Goal: Task Accomplishment & Management: Complete application form

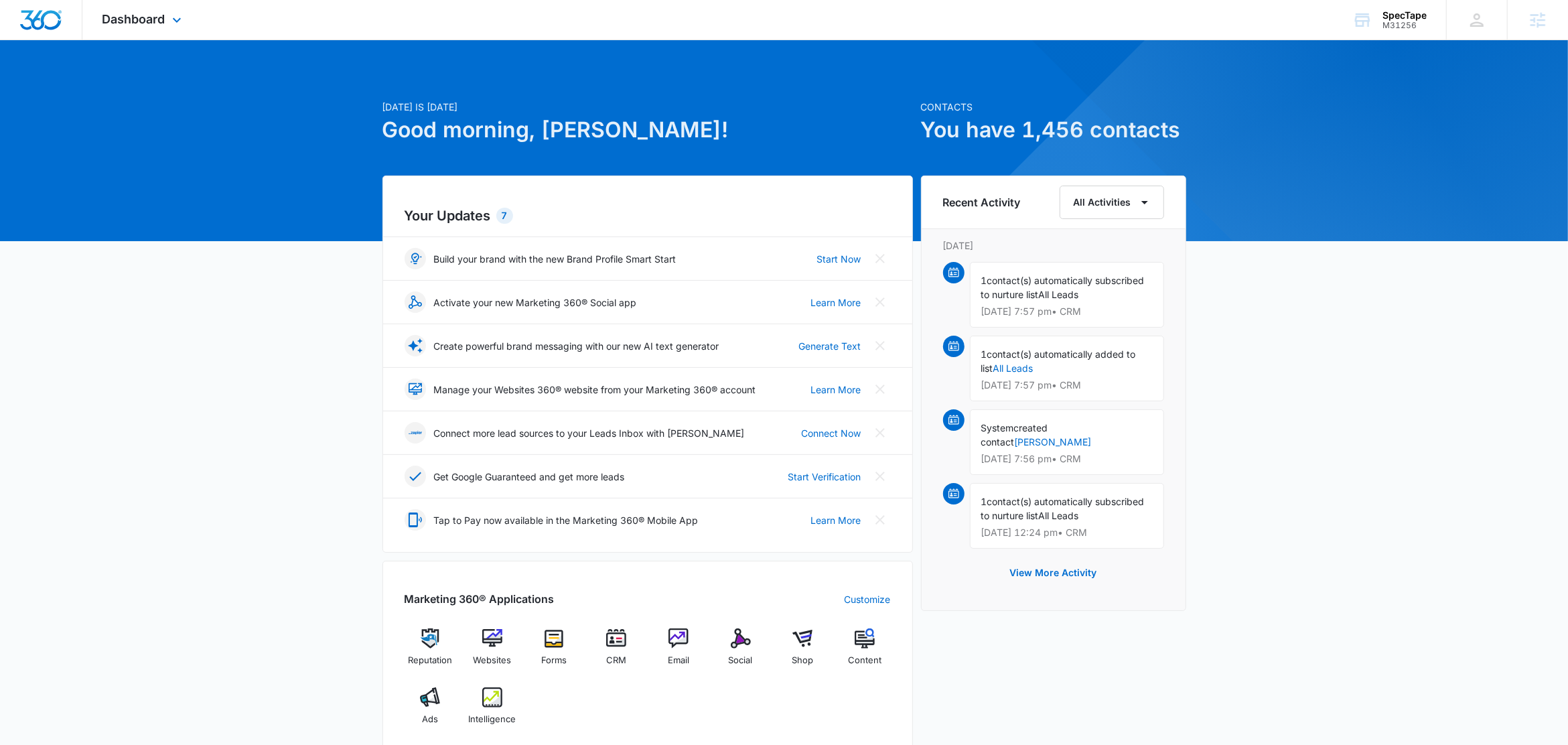
click at [191, 22] on div "Dashboard Apps Reputation Websites Forms CRM Email Social Shop Content Ads Inte…" at bounding box center [143, 20] width 122 height 39
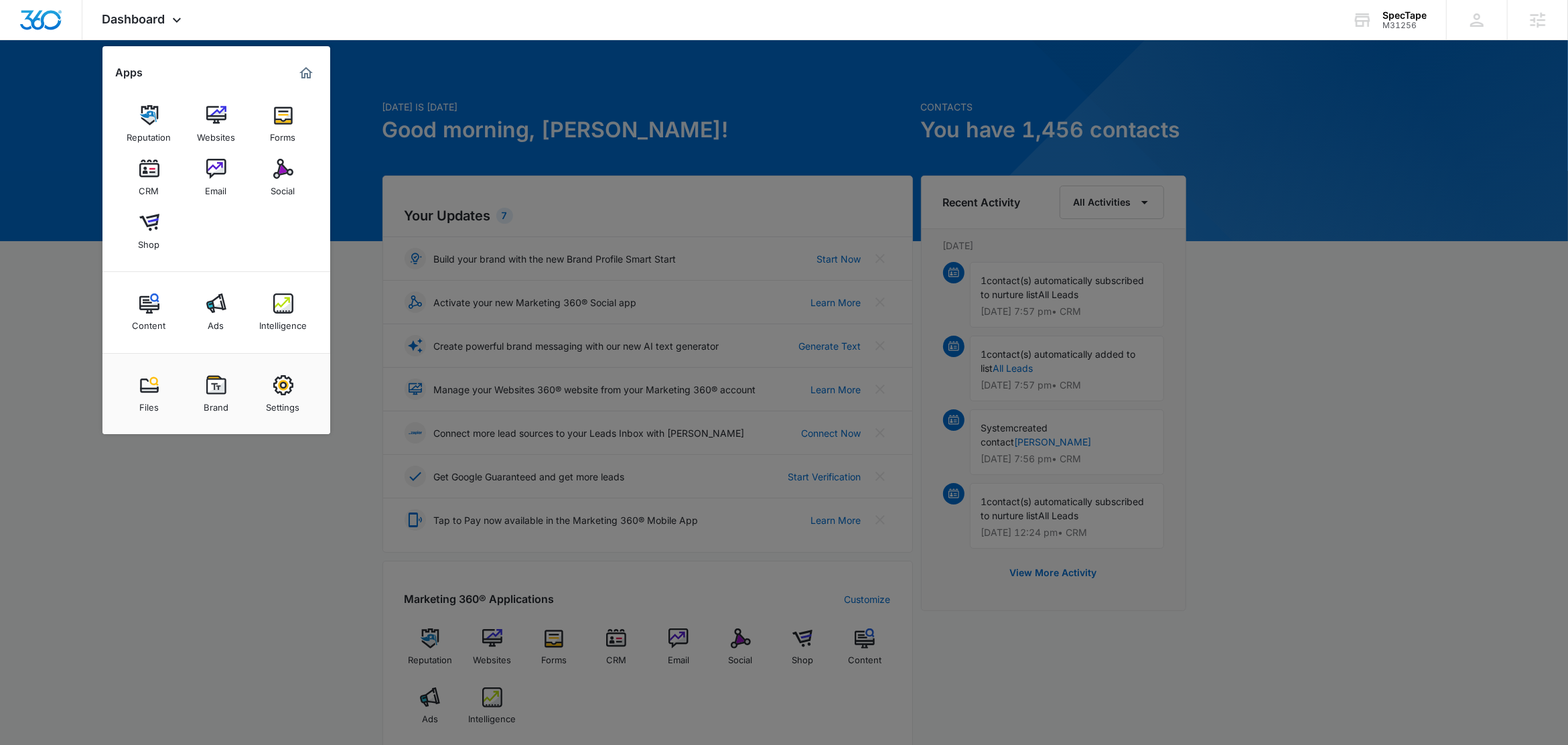
click at [600, 112] on div at bounding box center [784, 372] width 1568 height 745
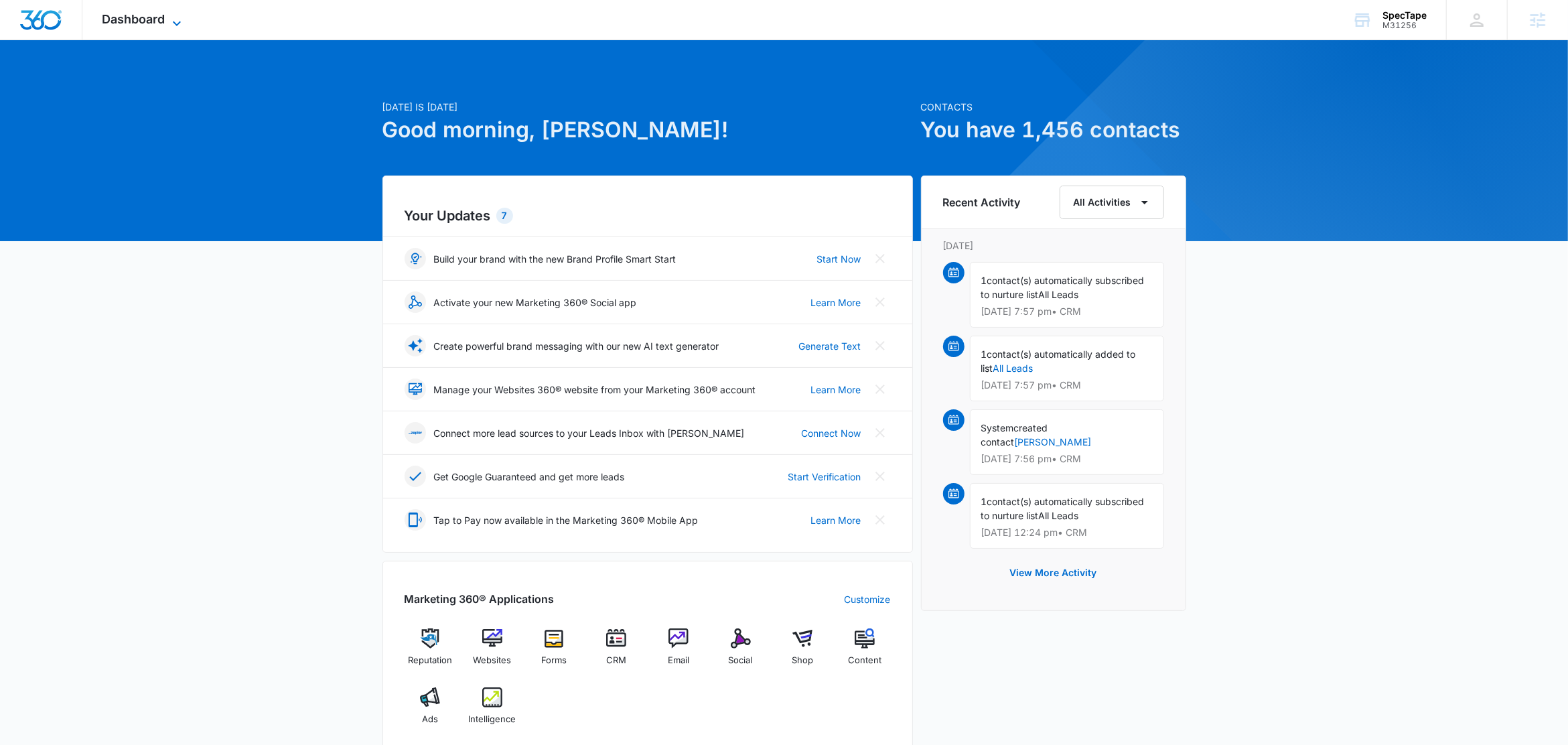
click at [165, 21] on span "Dashboard" at bounding box center [134, 20] width 63 height 14
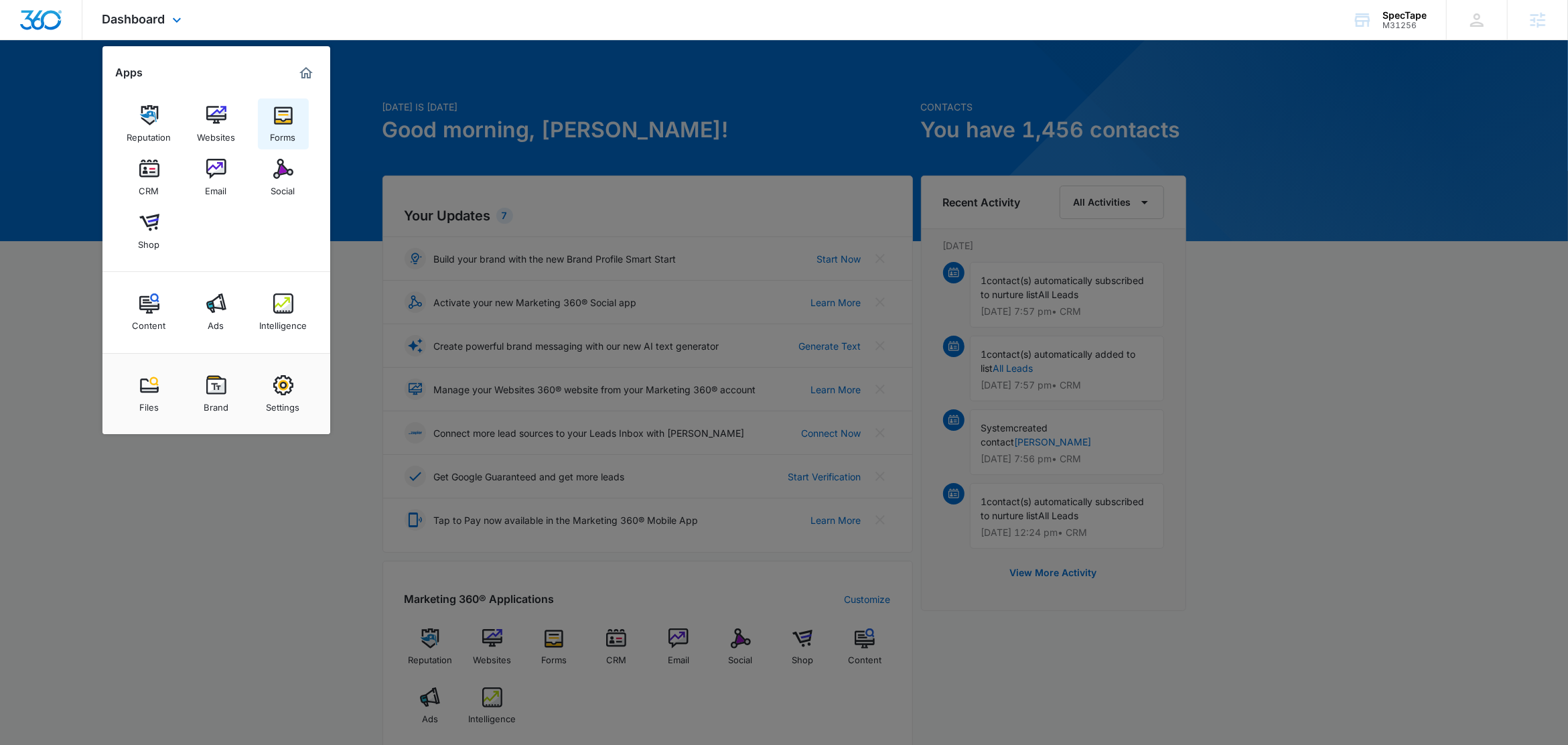
click at [286, 120] on img at bounding box center [283, 115] width 21 height 21
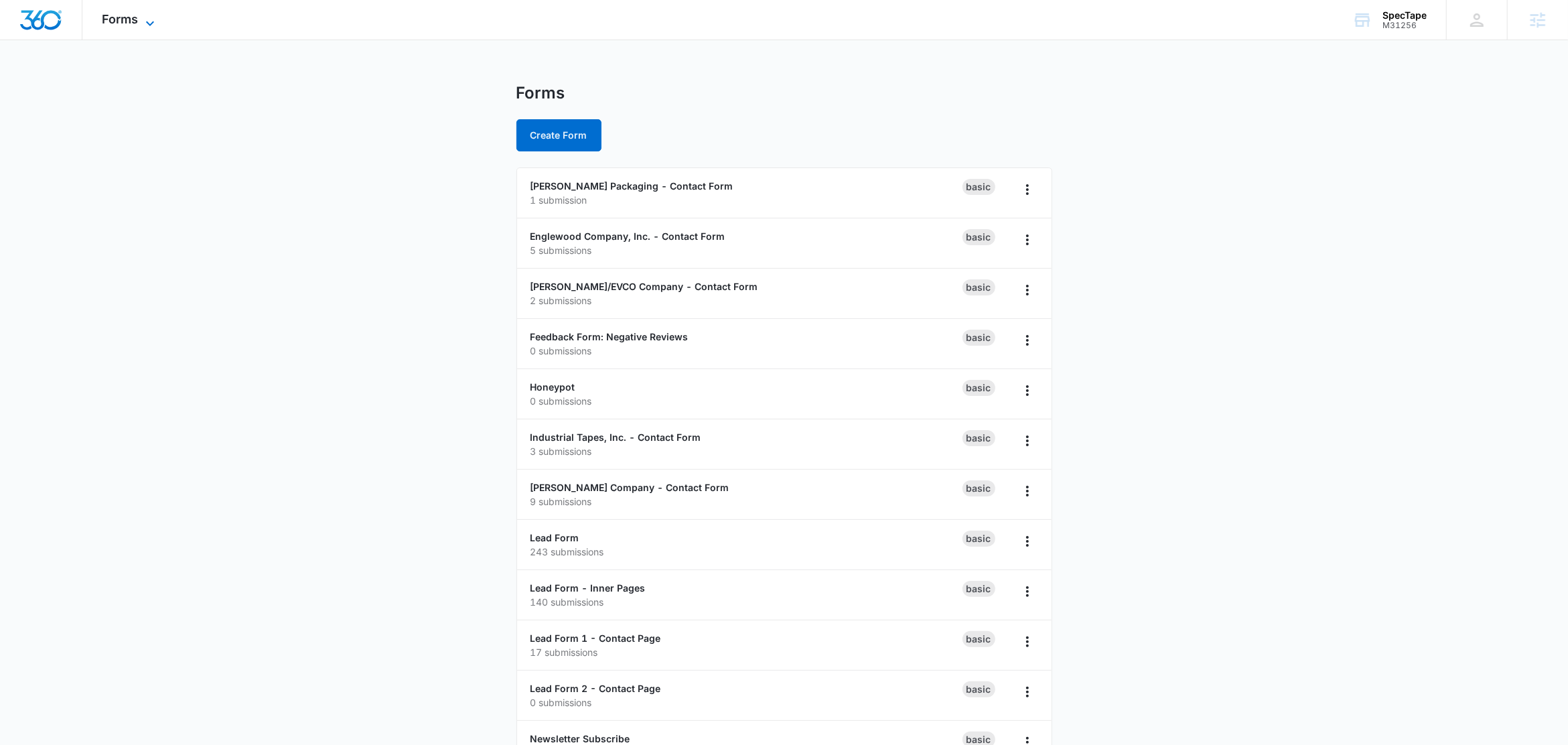
click at [136, 23] on span "Forms" at bounding box center [120, 20] width 37 height 14
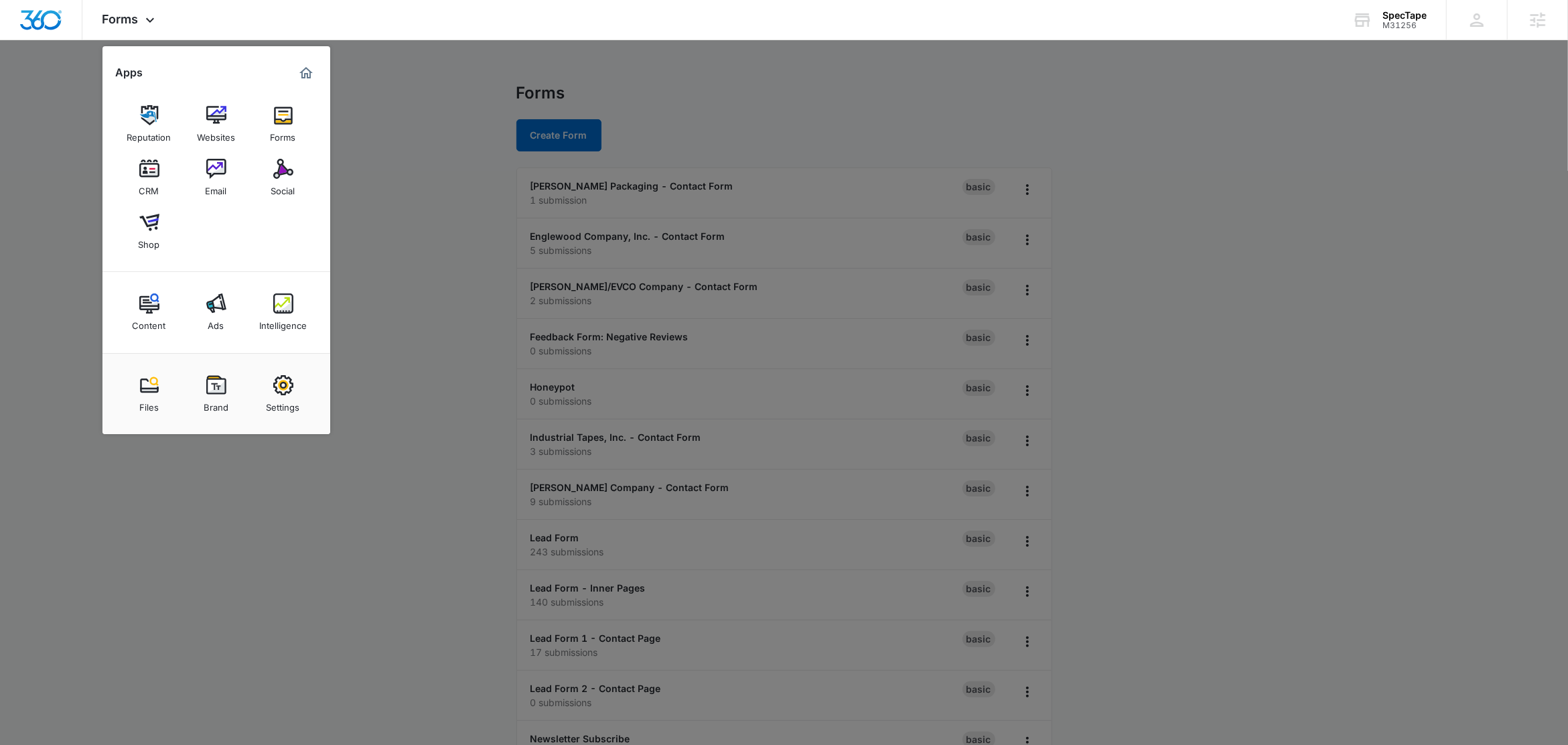
drag, startPoint x: 1222, startPoint y: 312, endPoint x: 1208, endPoint y: 88, distance: 224.4
click at [1222, 312] on div at bounding box center [784, 372] width 1568 height 745
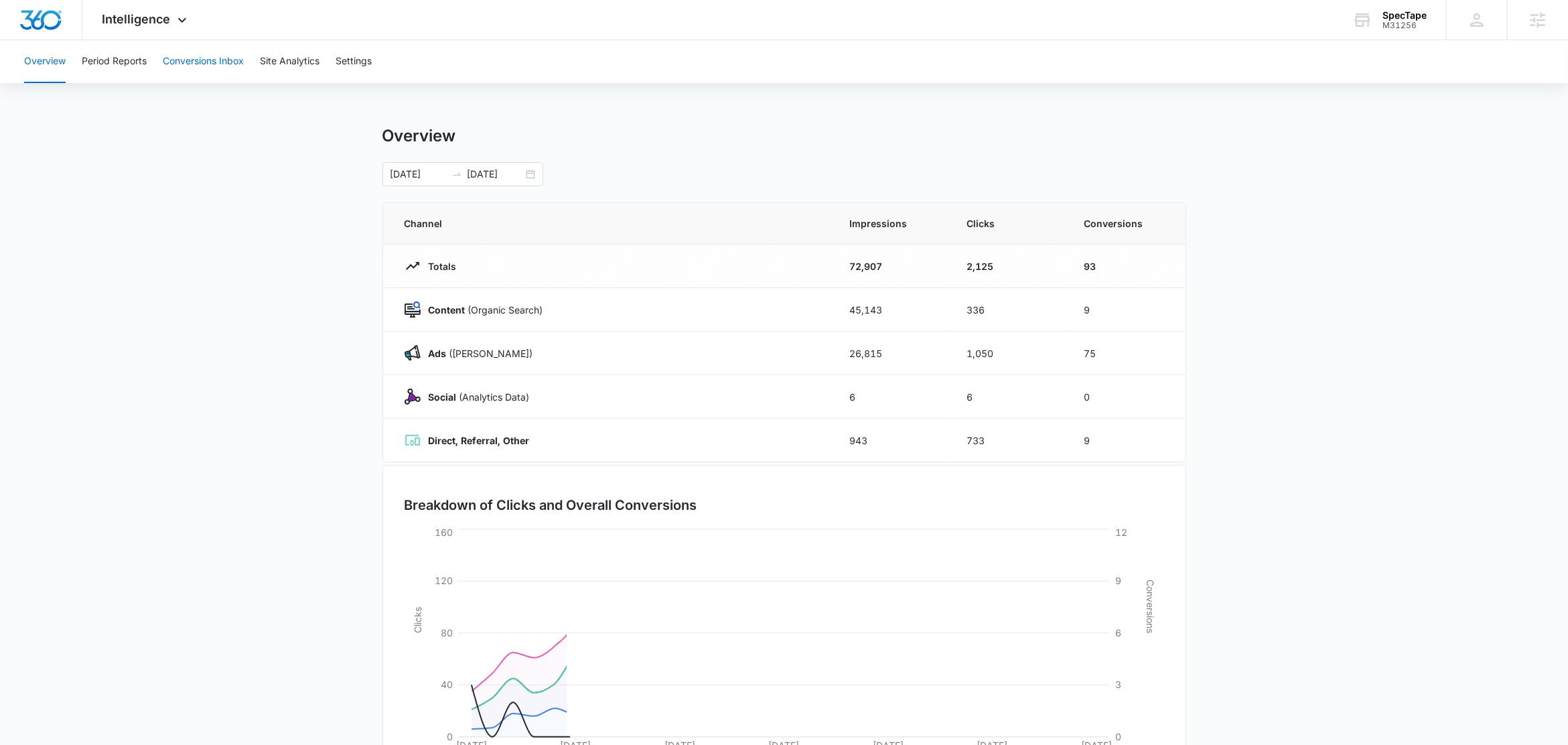
click at [220, 54] on button "Conversions Inbox" at bounding box center [203, 62] width 81 height 43
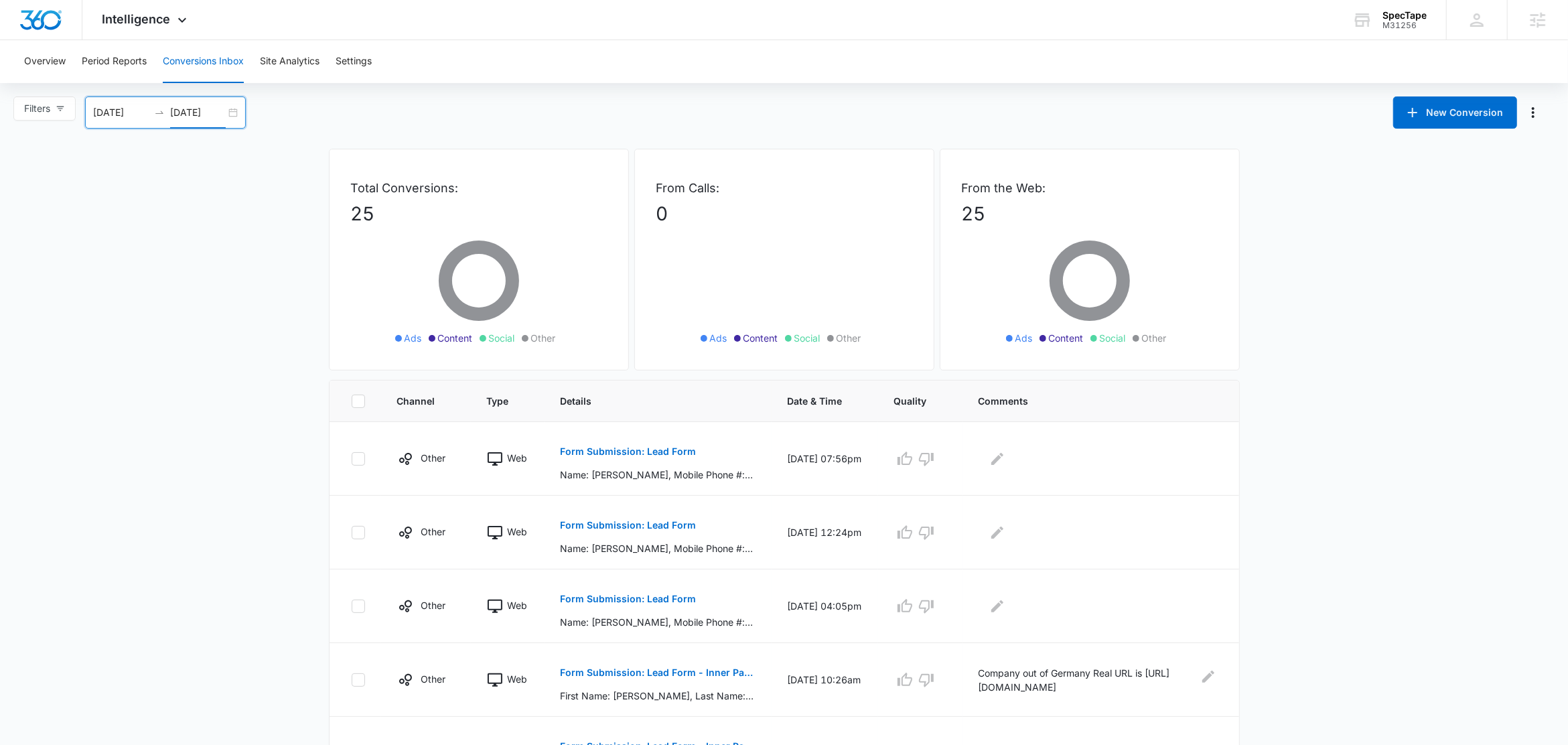
click at [205, 113] on input "[DATE]" at bounding box center [198, 112] width 55 height 15
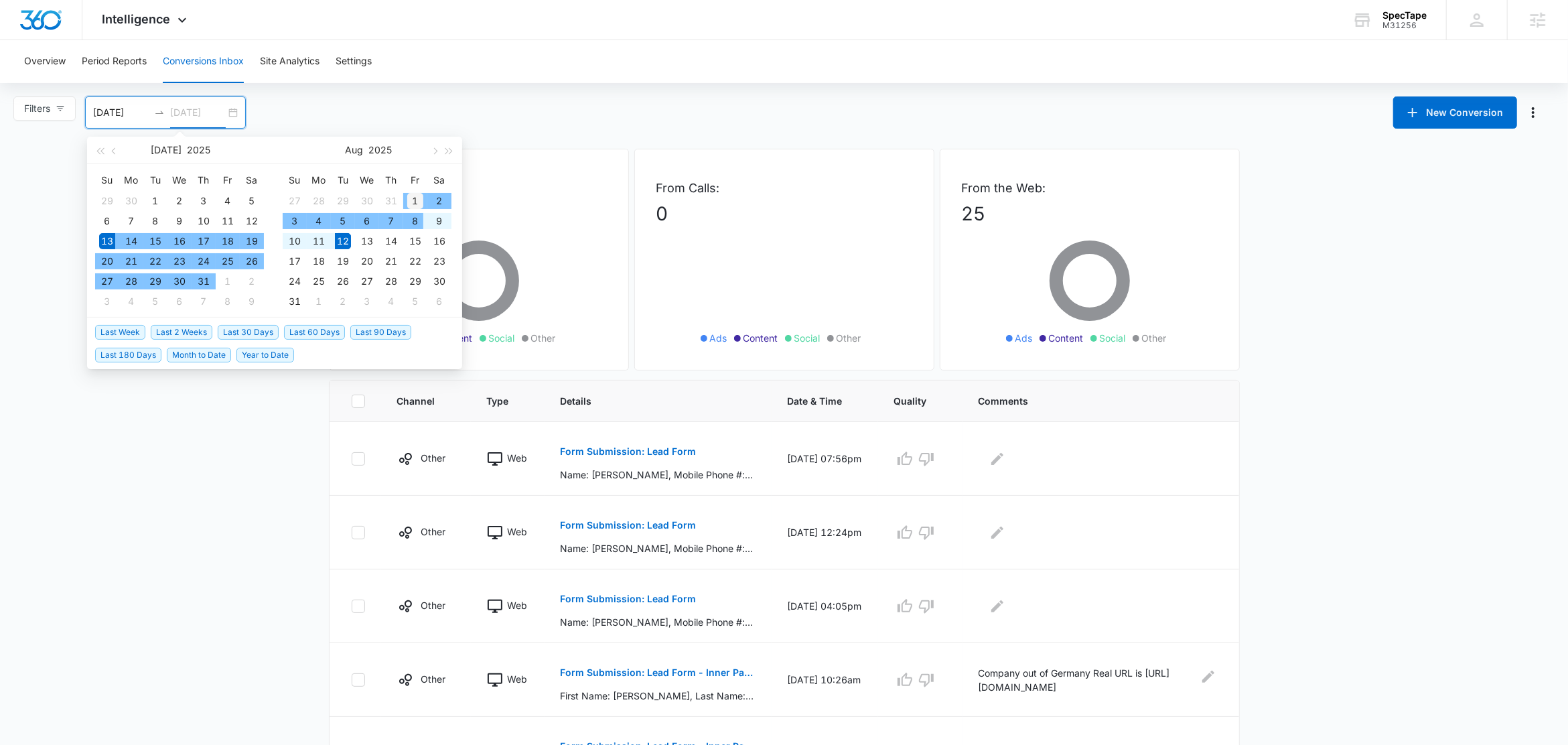
type input "08/01/2025"
click at [418, 197] on div "1" at bounding box center [415, 201] width 16 height 16
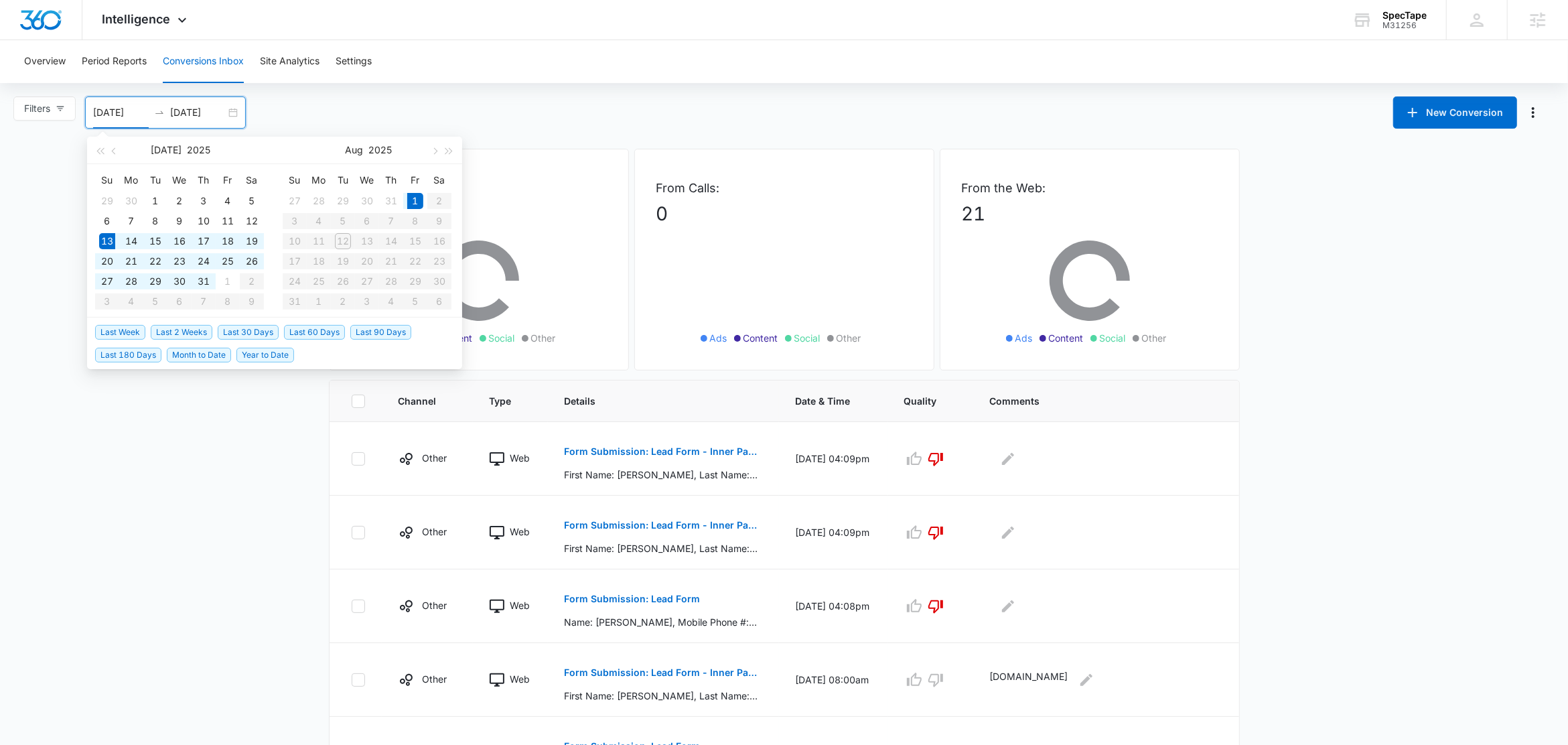
click at [390, 218] on table "Su Mo Tu We Th Fr Sa 27 28 29 30 31 1 2 3 4 5 6 7 8 9 10 11 12 13 14 15 16 17 1…" at bounding box center [367, 240] width 169 height 142
type input "07/23/2025"
click at [169, 261] on td "23" at bounding box center [179, 261] width 24 height 21
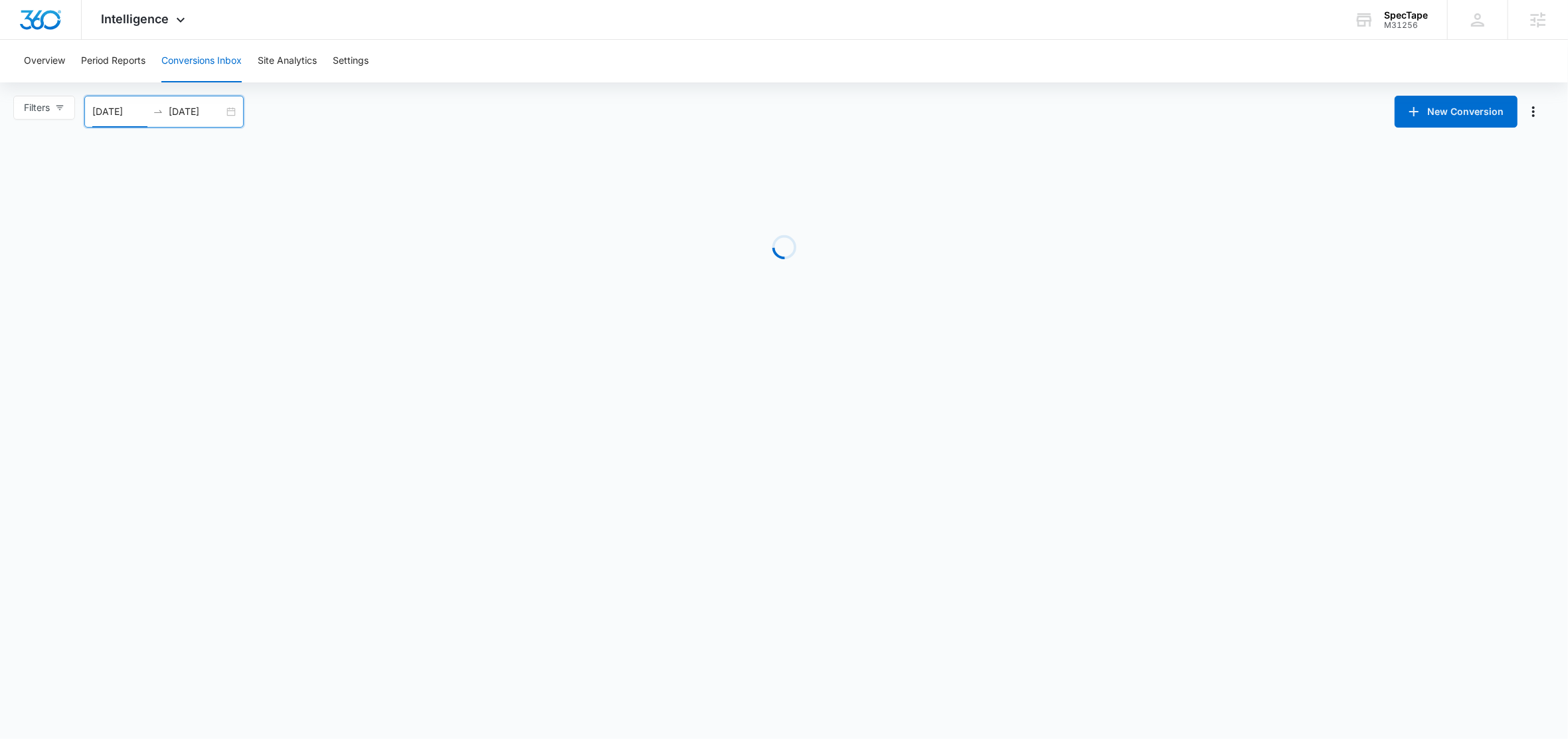
click at [186, 114] on input "08/01/2025" at bounding box center [196, 112] width 55 height 15
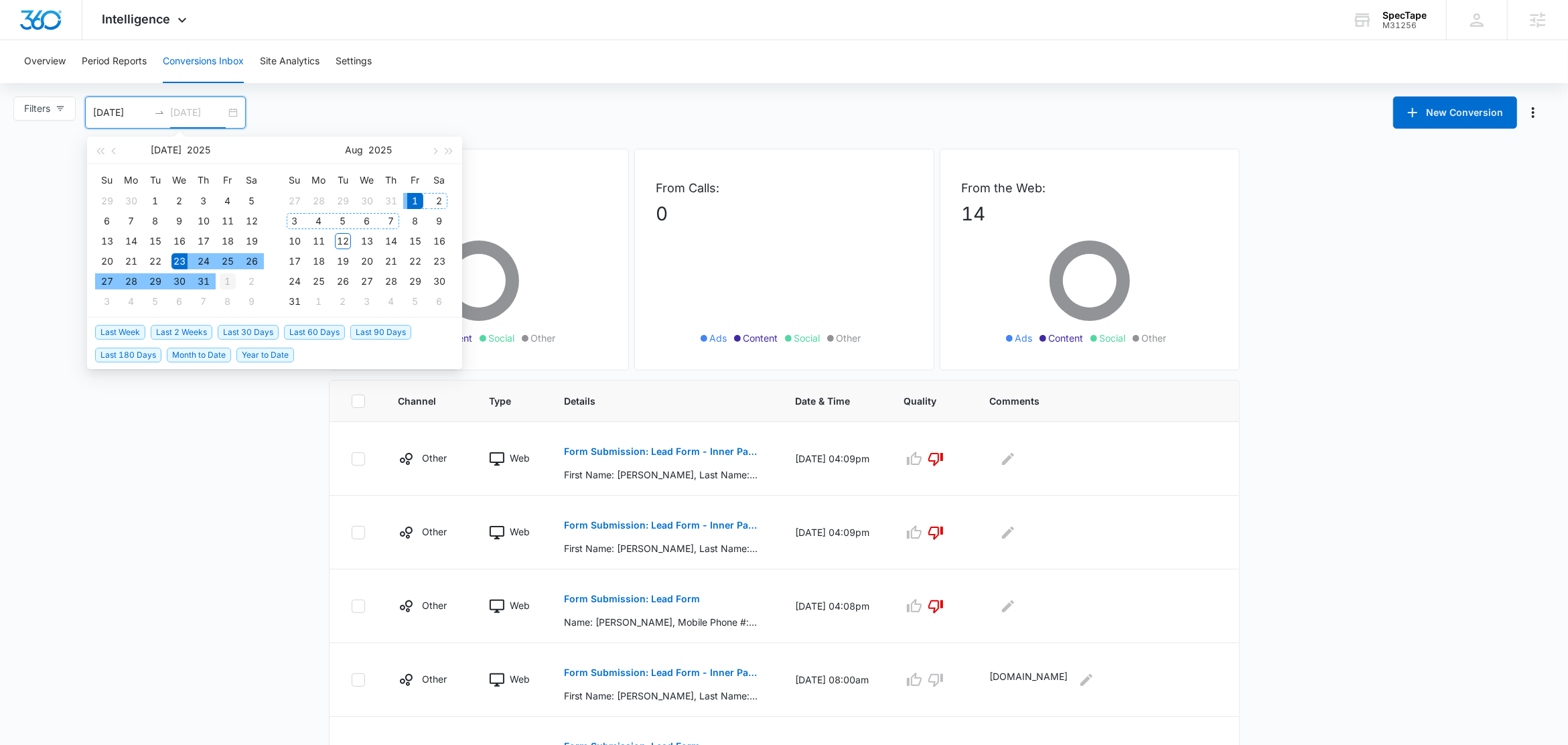
type input "08/01/2025"
click at [227, 282] on div "1" at bounding box center [228, 281] width 16 height 16
click at [394, 216] on table "Su Mo Tu We Th Fr Sa 27 28 29 30 31 1 2 3 4 5 6 7 8 9 10 11 12 13 14 15 16 17 1…" at bounding box center [367, 240] width 169 height 142
click at [391, 217] on table "Su Mo Tu We Th Fr Sa 27 28 29 30 31 1 2 3 4 5 6 7 8 9 10 11 12 13 14 15 16 17 1…" at bounding box center [367, 240] width 169 height 142
click at [391, 219] on table "Su Mo Tu We Th Fr Sa 27 28 29 30 31 1 2 3 4 5 6 7 8 9 10 11 12 13 14 15 16 17 1…" at bounding box center [367, 240] width 169 height 142
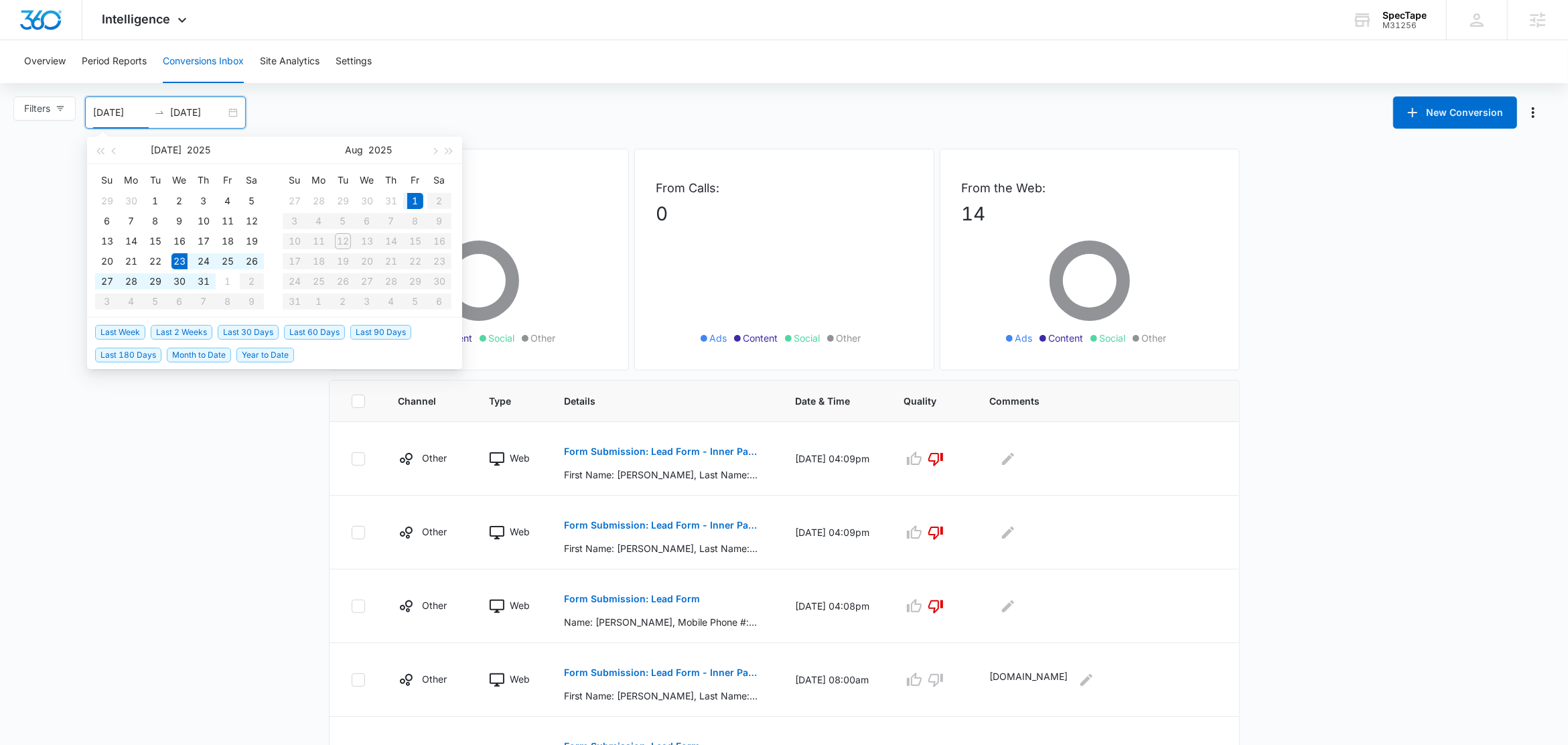
click at [391, 219] on table "Su Mo Tu We Th Fr Sa 27 28 29 30 31 1 2 3 4 5 6 7 8 9 10 11 12 13 14 15 16 17 1…" at bounding box center [367, 240] width 169 height 142
click at [383, 219] on table "Su Mo Tu We Th Fr Sa 27 28 29 30 31 1 2 3 4 5 6 7 8 9 10 11 12 13 14 15 16 17 1…" at bounding box center [367, 240] width 169 height 142
click at [361, 249] on table "Su Mo Tu We Th Fr Sa 27 28 29 30 31 1 2 3 4 5 6 7 8 9 10 11 12 13 14 15 16 17 1…" at bounding box center [367, 240] width 169 height 142
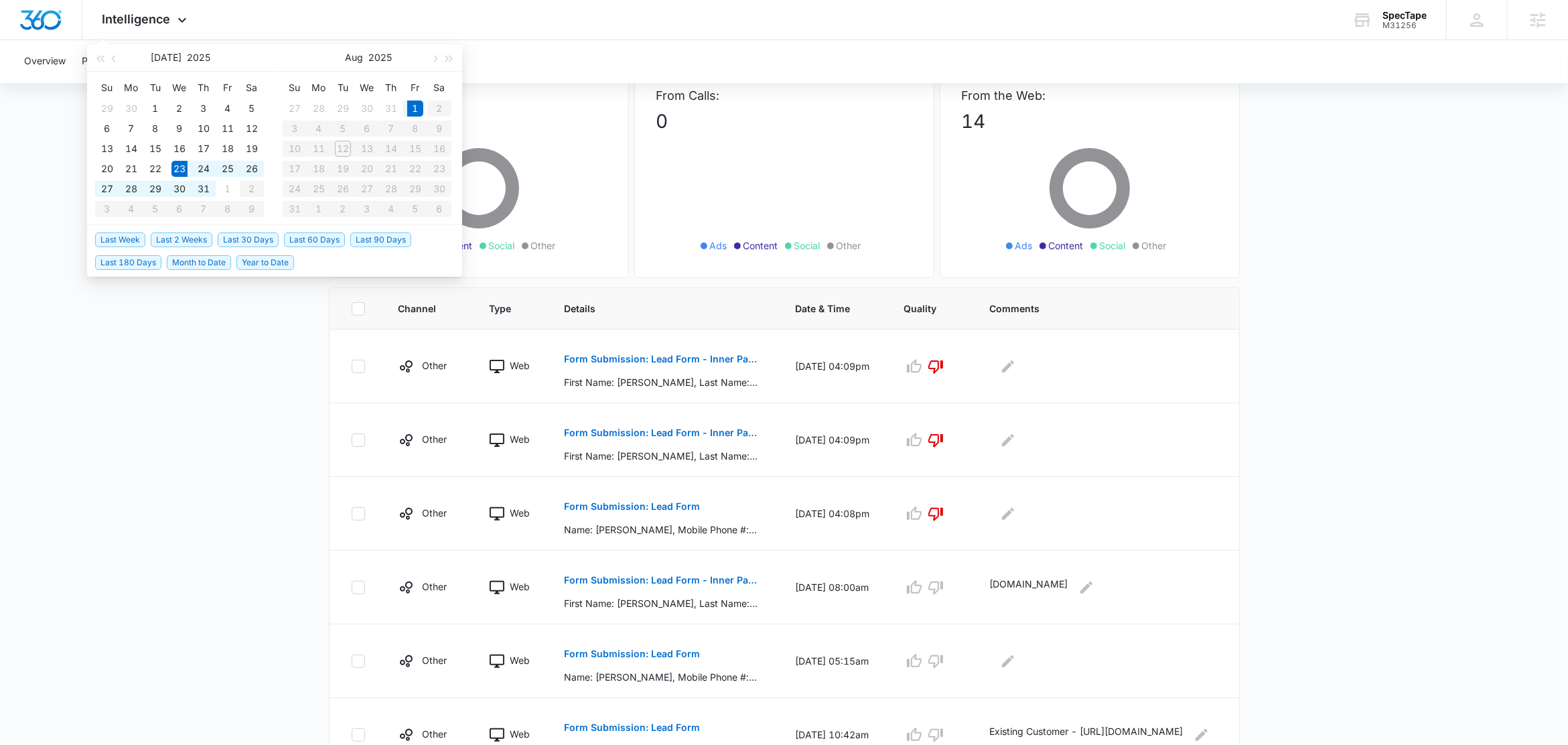
scroll to position [103, 0]
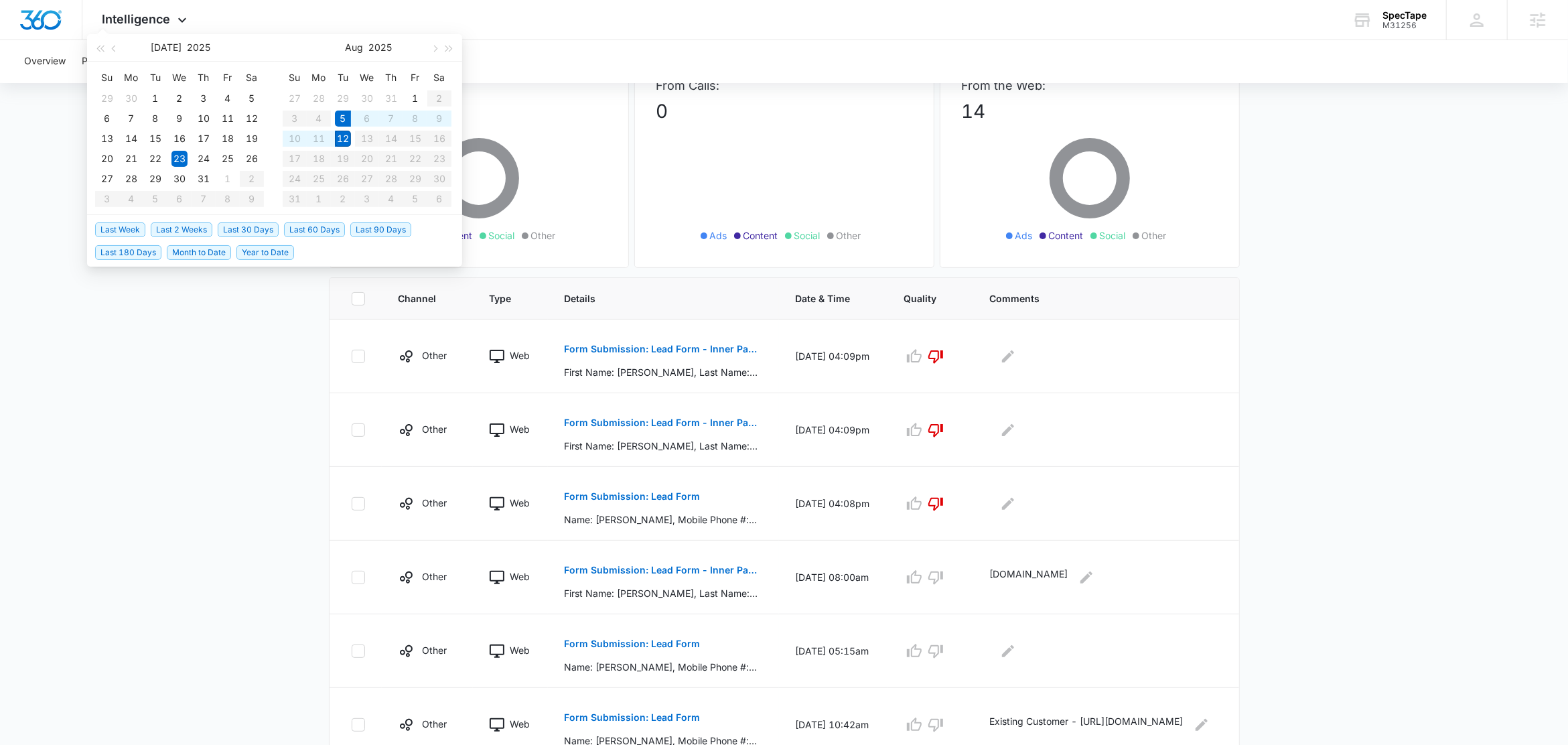
click at [121, 230] on span "Last Week" at bounding box center [120, 229] width 50 height 15
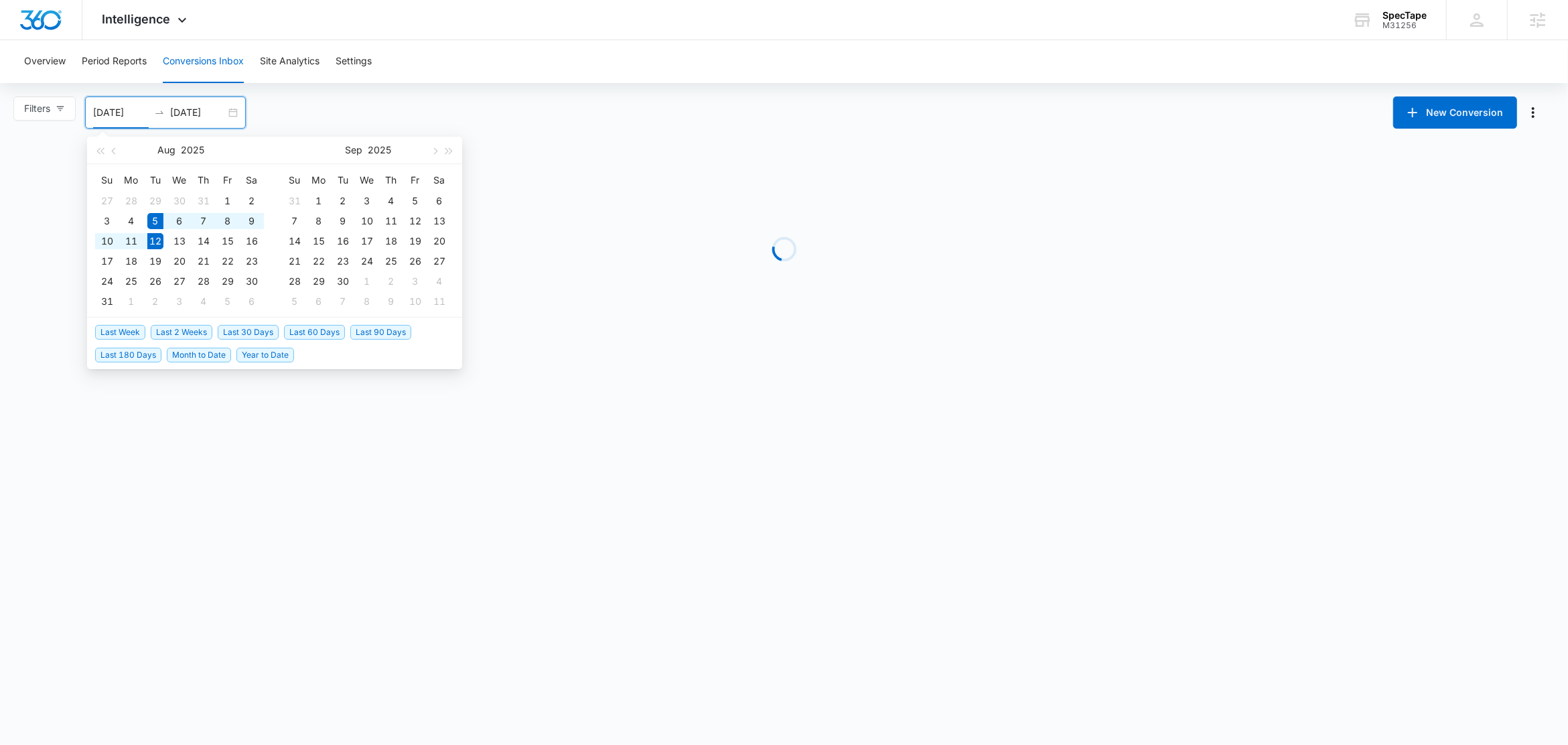
type input "08/05/2025"
type input "08/12/2025"
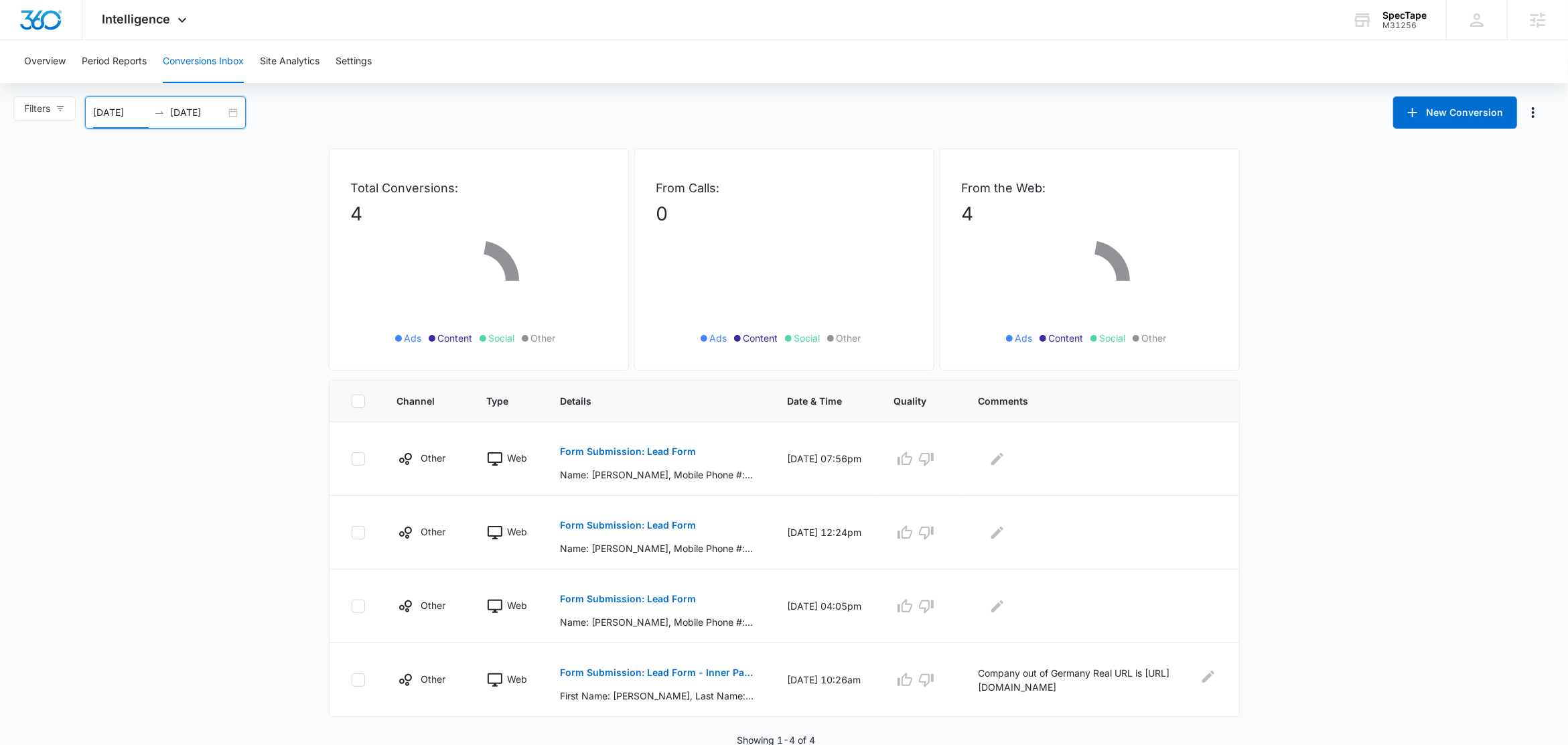
click at [229, 109] on div "08/05/2025 08/12/2025" at bounding box center [165, 112] width 161 height 32
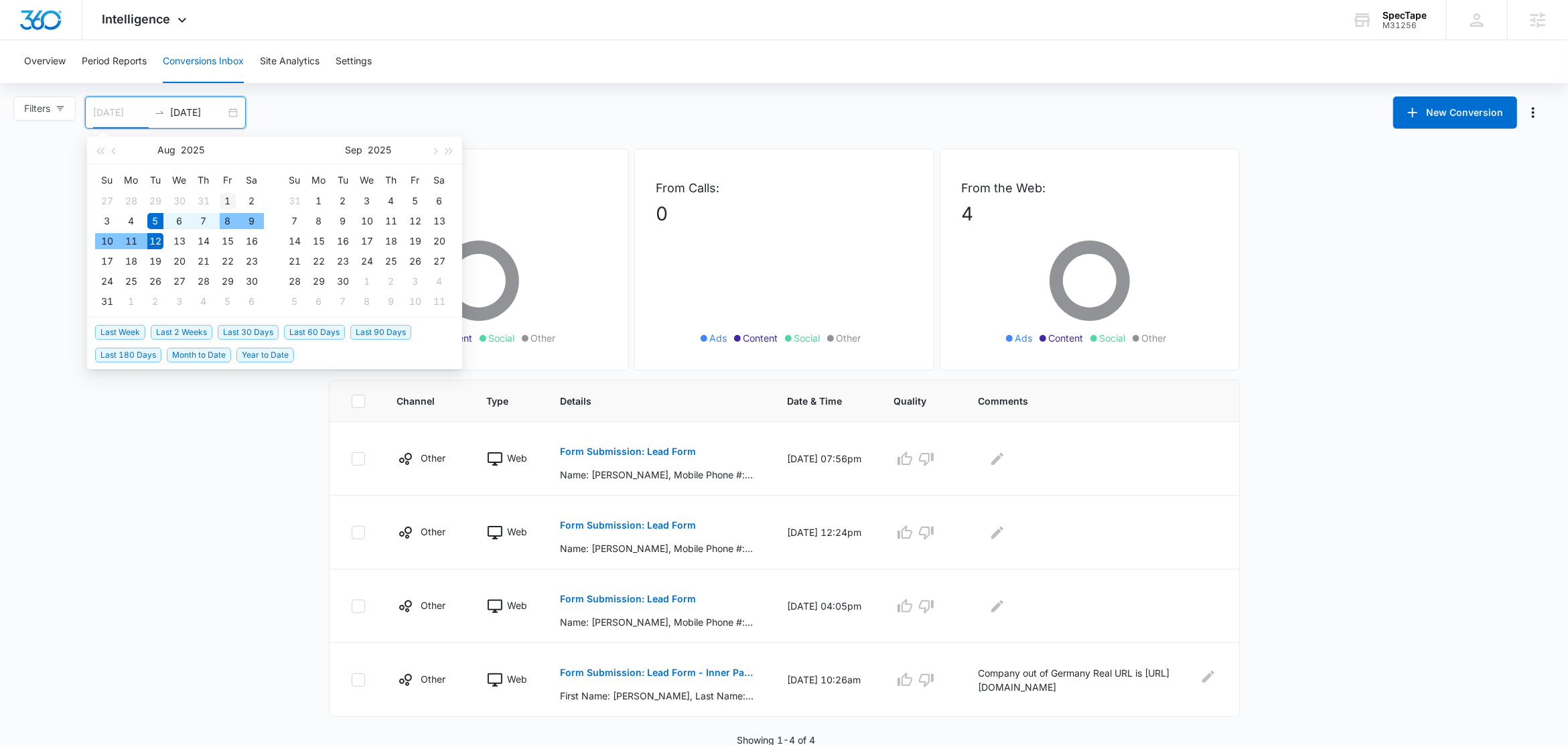
type input "08/01/2025"
click at [226, 197] on div "1" at bounding box center [228, 201] width 16 height 16
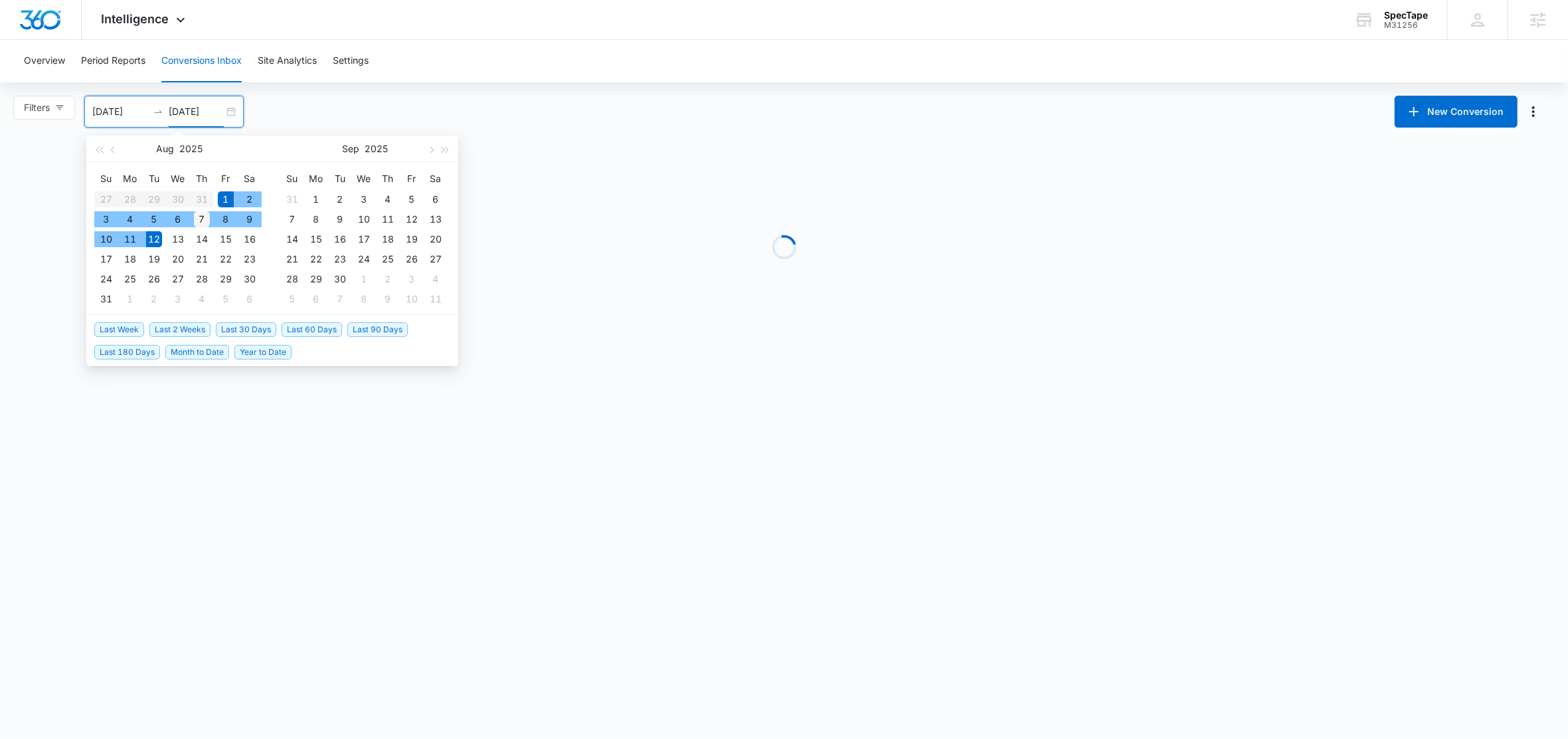
type input "08/07/2025"
click at [201, 217] on div "7" at bounding box center [202, 219] width 16 height 16
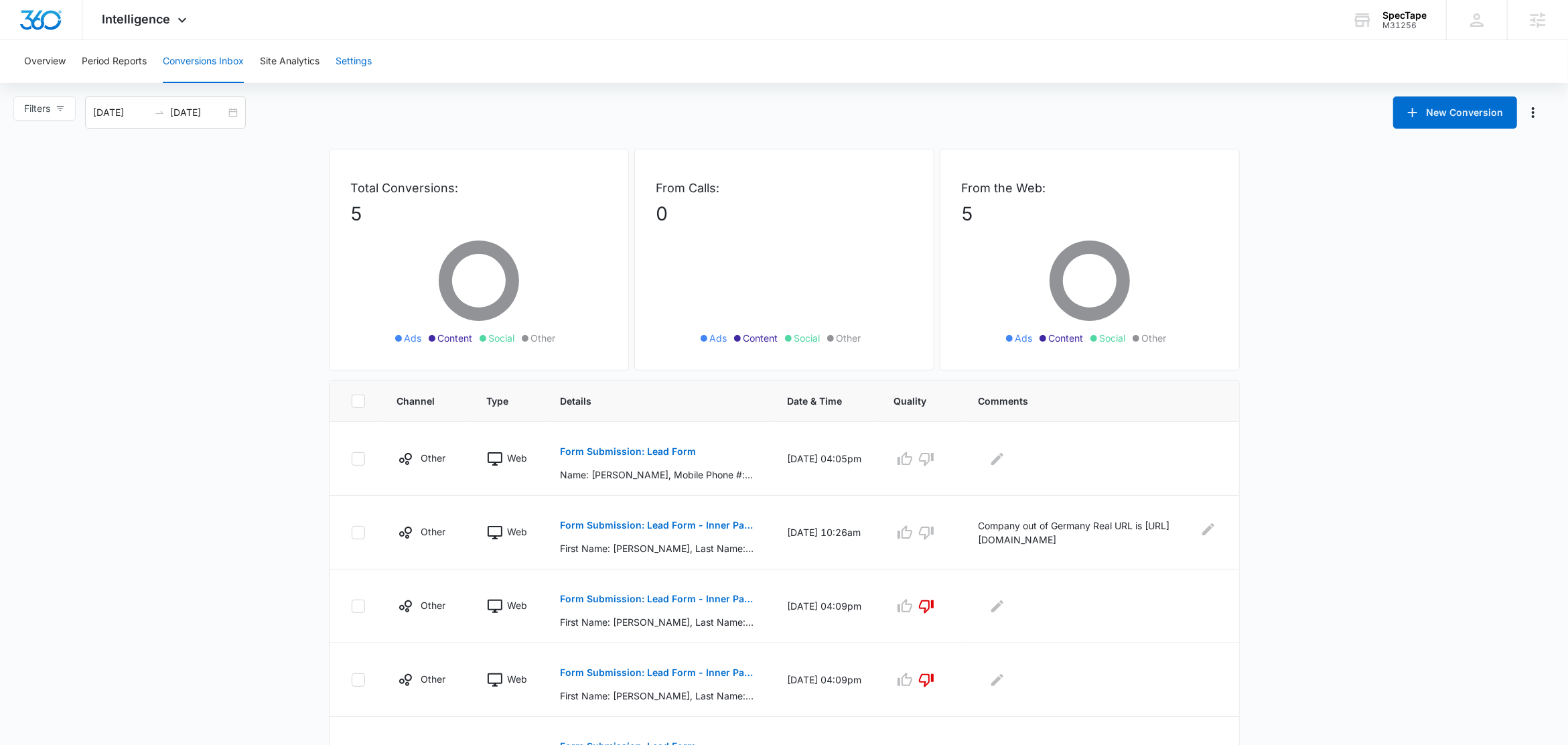
click at [344, 48] on button "Settings" at bounding box center [353, 62] width 37 height 43
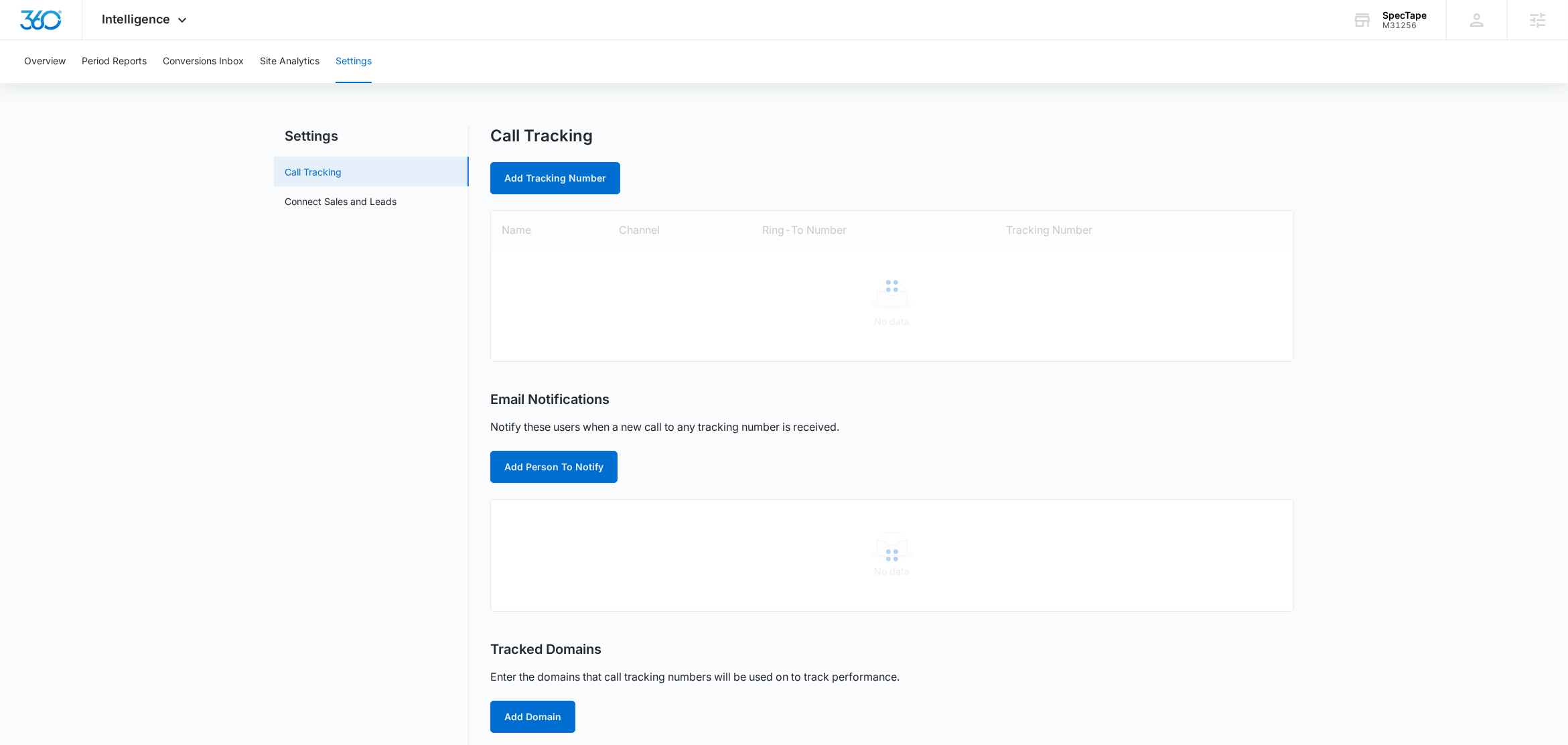
click at [337, 172] on link "Call Tracking" at bounding box center [313, 172] width 57 height 14
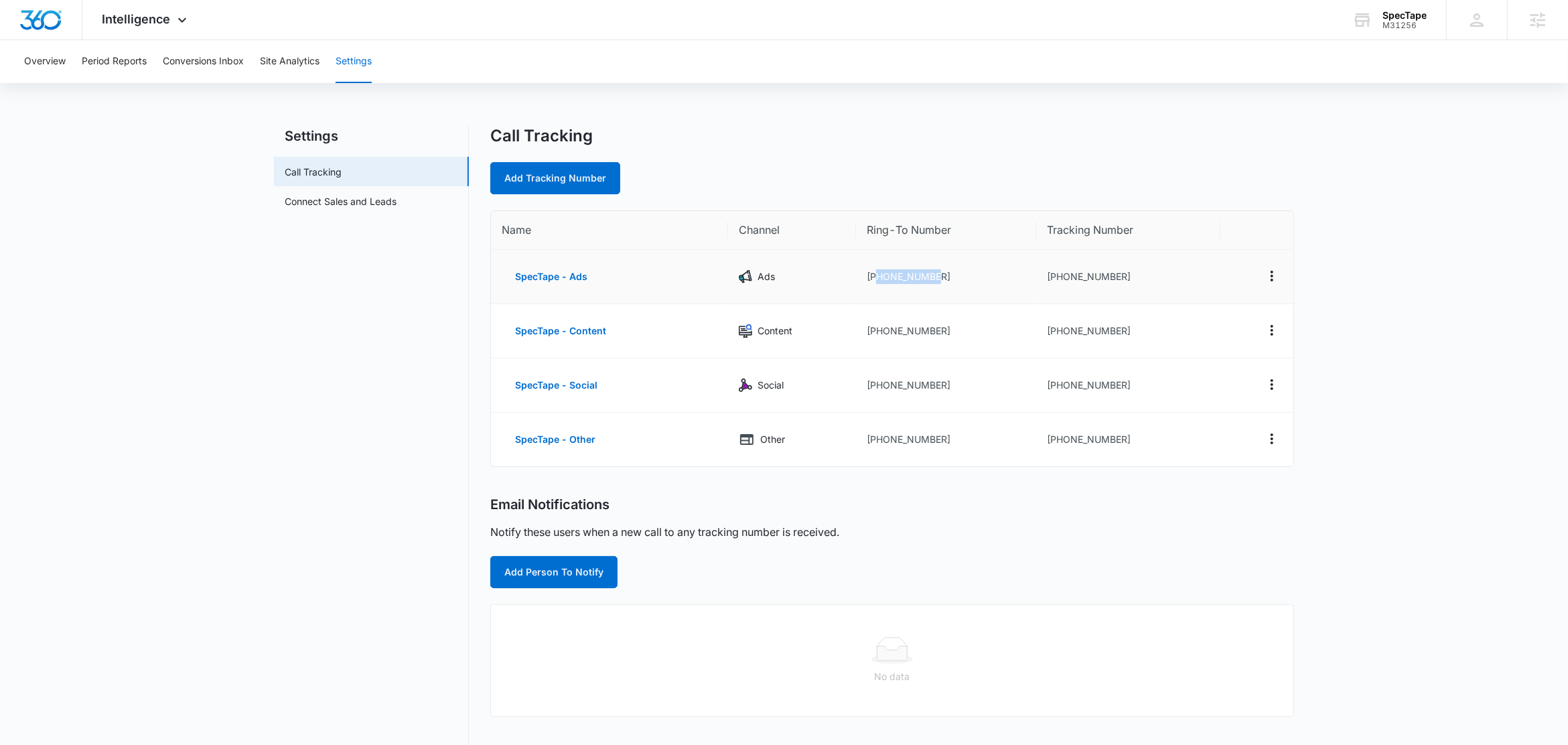
drag, startPoint x: 942, startPoint y: 274, endPoint x: 877, endPoint y: 283, distance: 65.6
click at [877, 283] on td "+18592832044" at bounding box center [946, 277] width 180 height 54
copy td "8592832044"
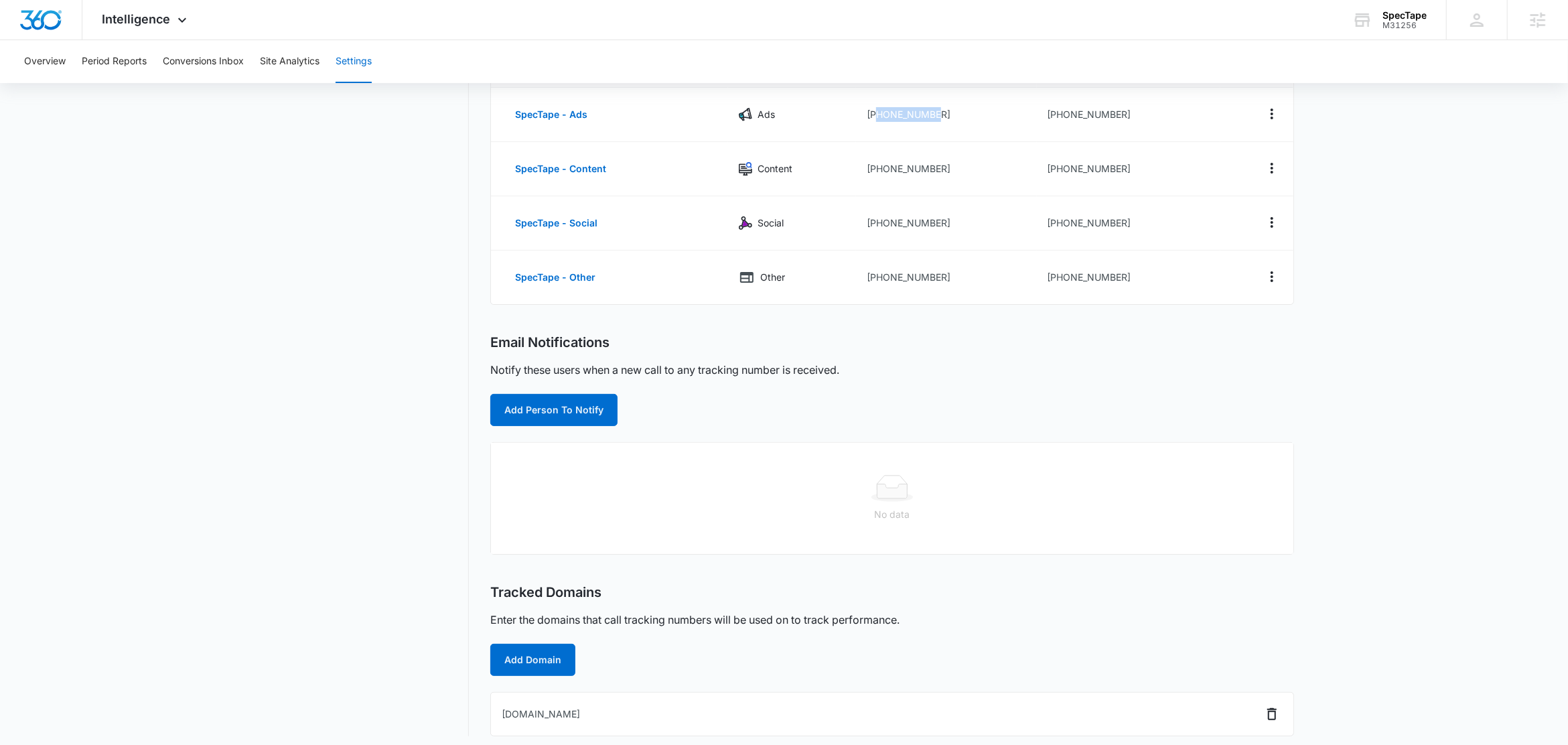
scroll to position [171, 0]
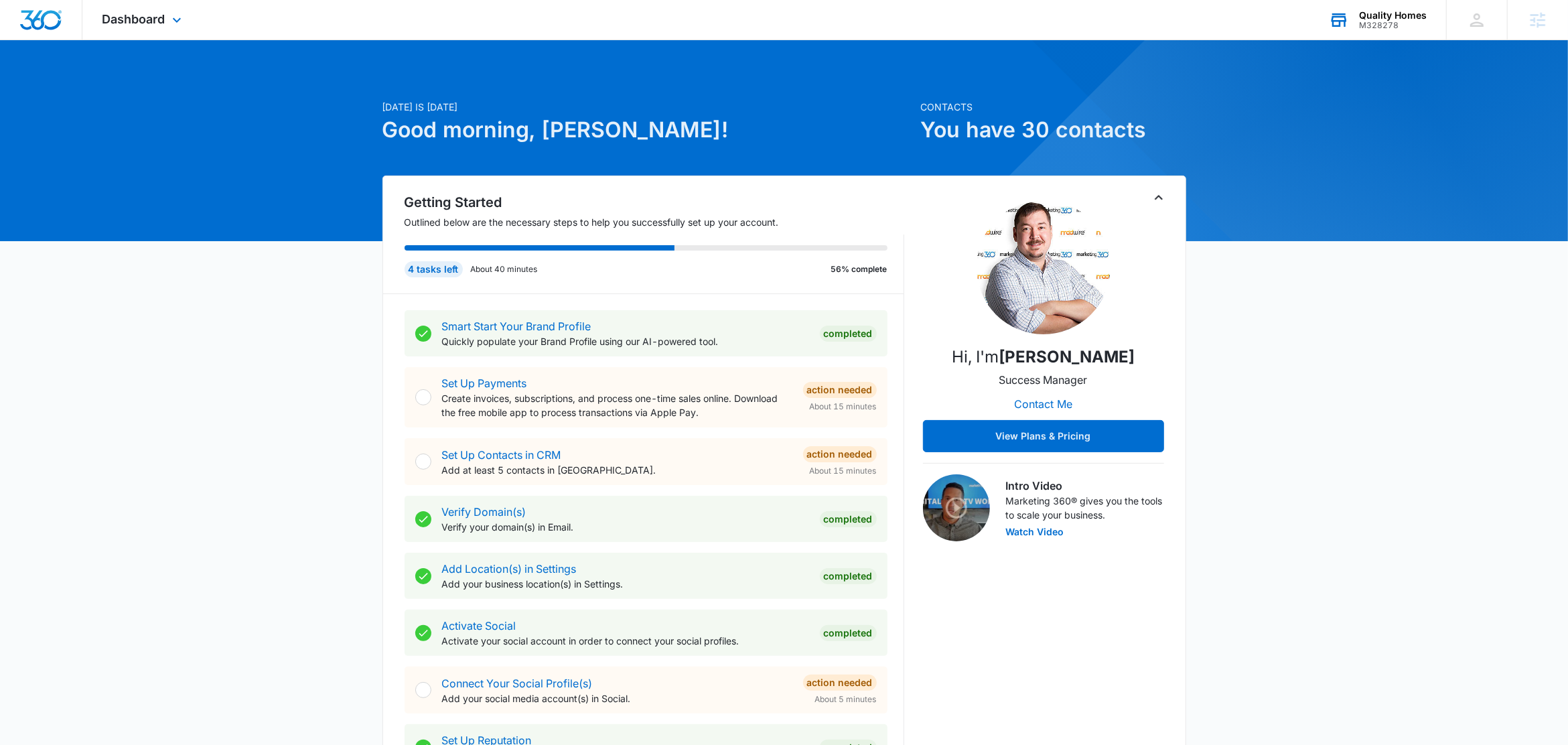
click at [1385, 18] on div "Quality Homes" at bounding box center [1393, 15] width 68 height 11
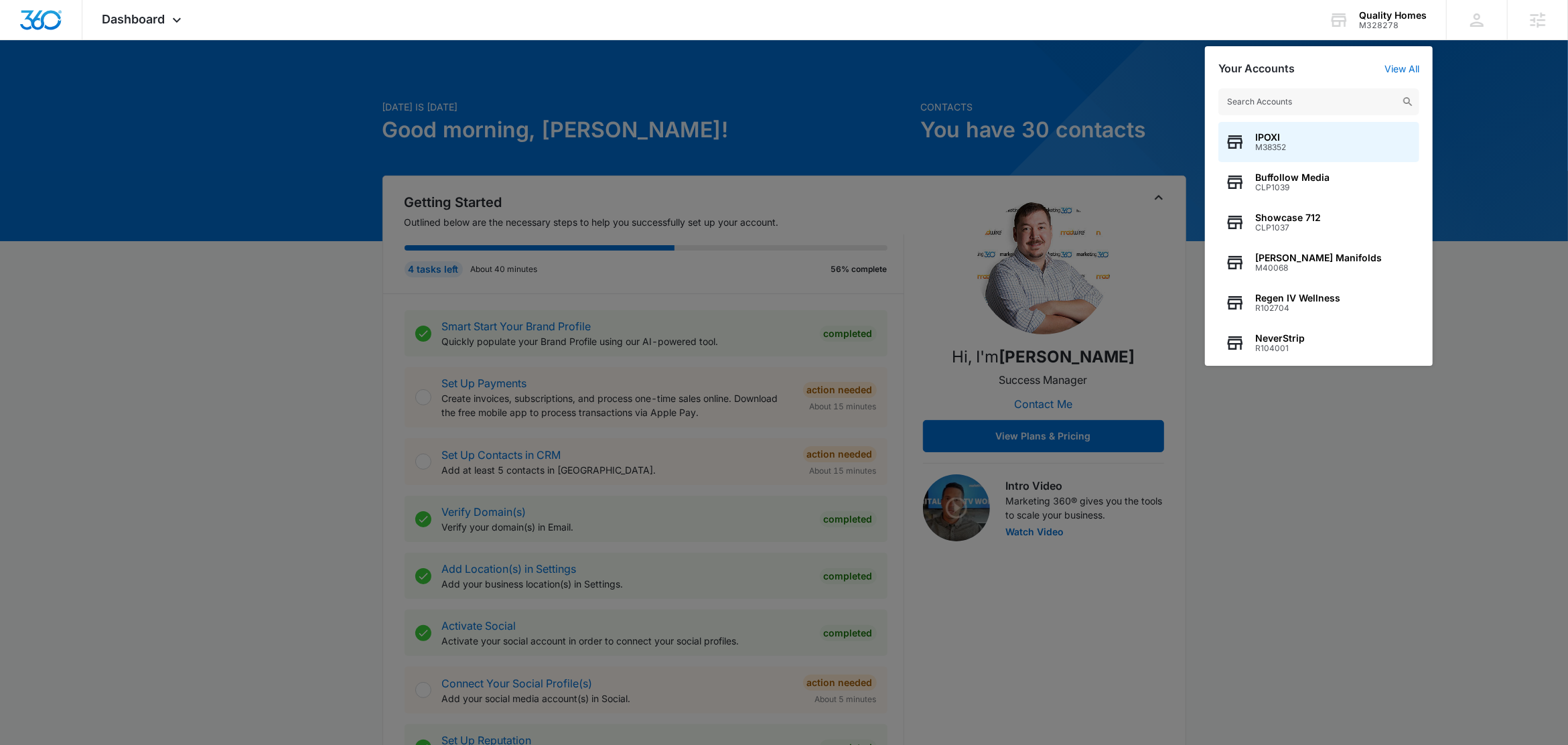
click at [770, 69] on div at bounding box center [784, 372] width 1568 height 745
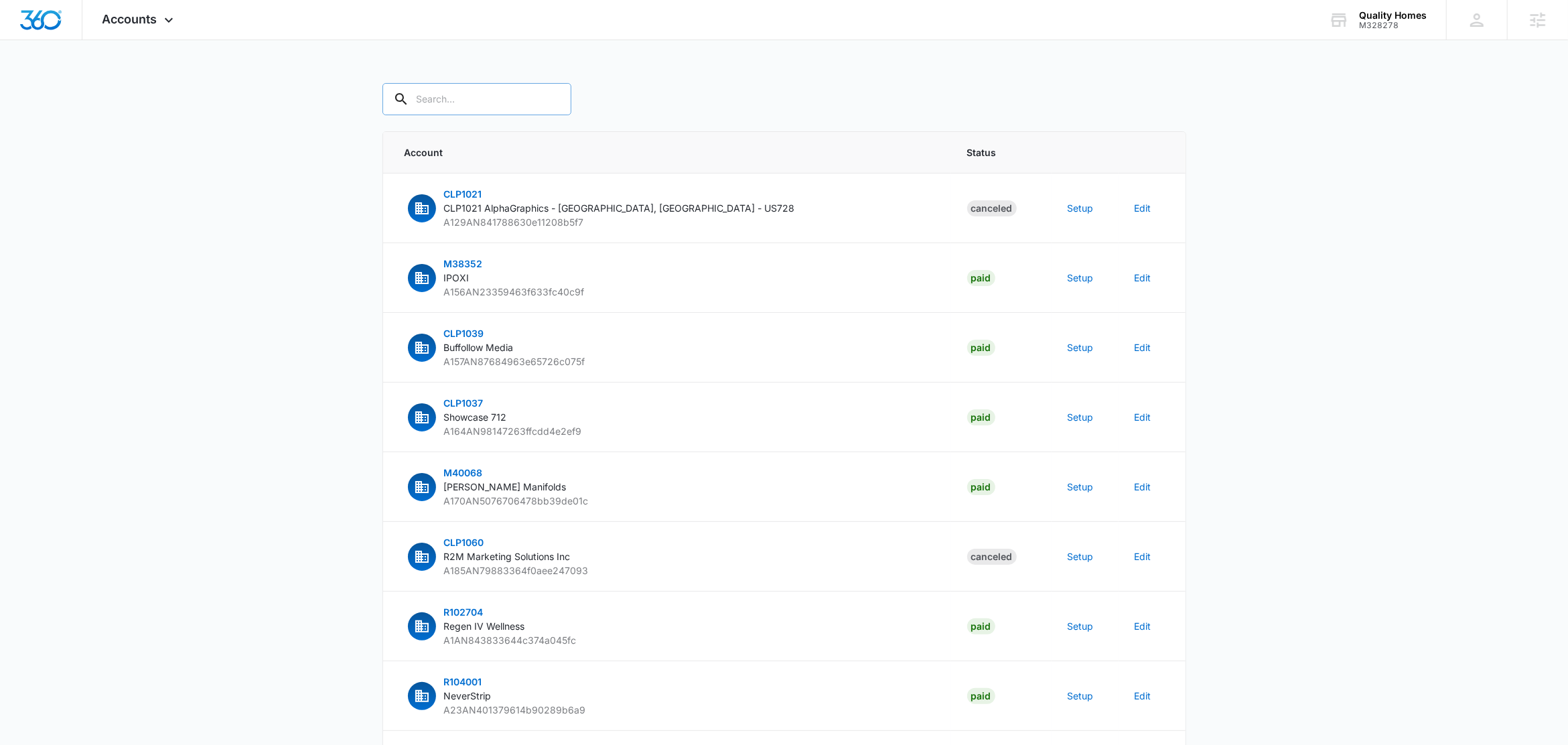
click at [451, 95] on input "text" at bounding box center [477, 99] width 189 height 32
paste input "M328278"
type input "M328278"
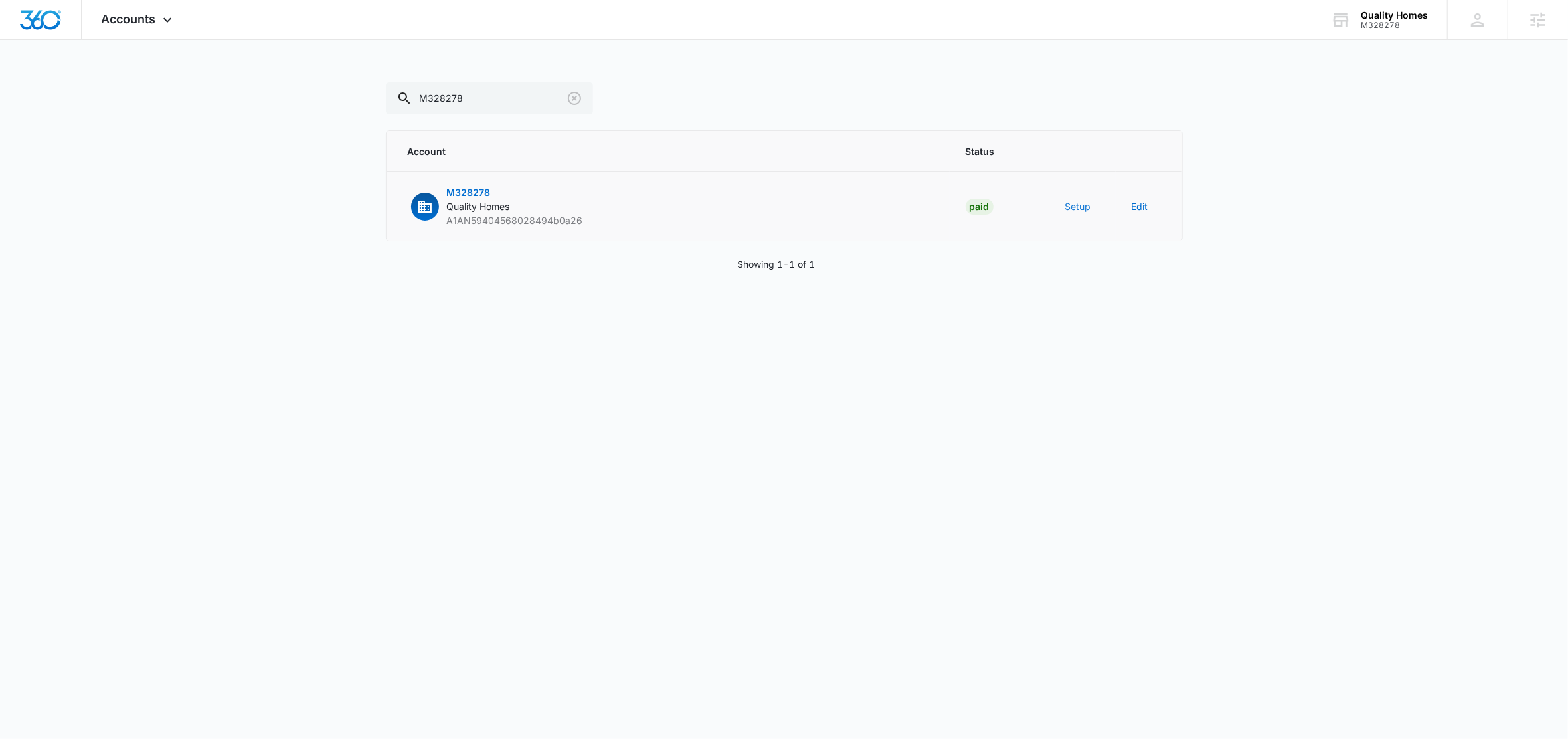
click at [1070, 206] on button "Setup" at bounding box center [1078, 206] width 26 height 14
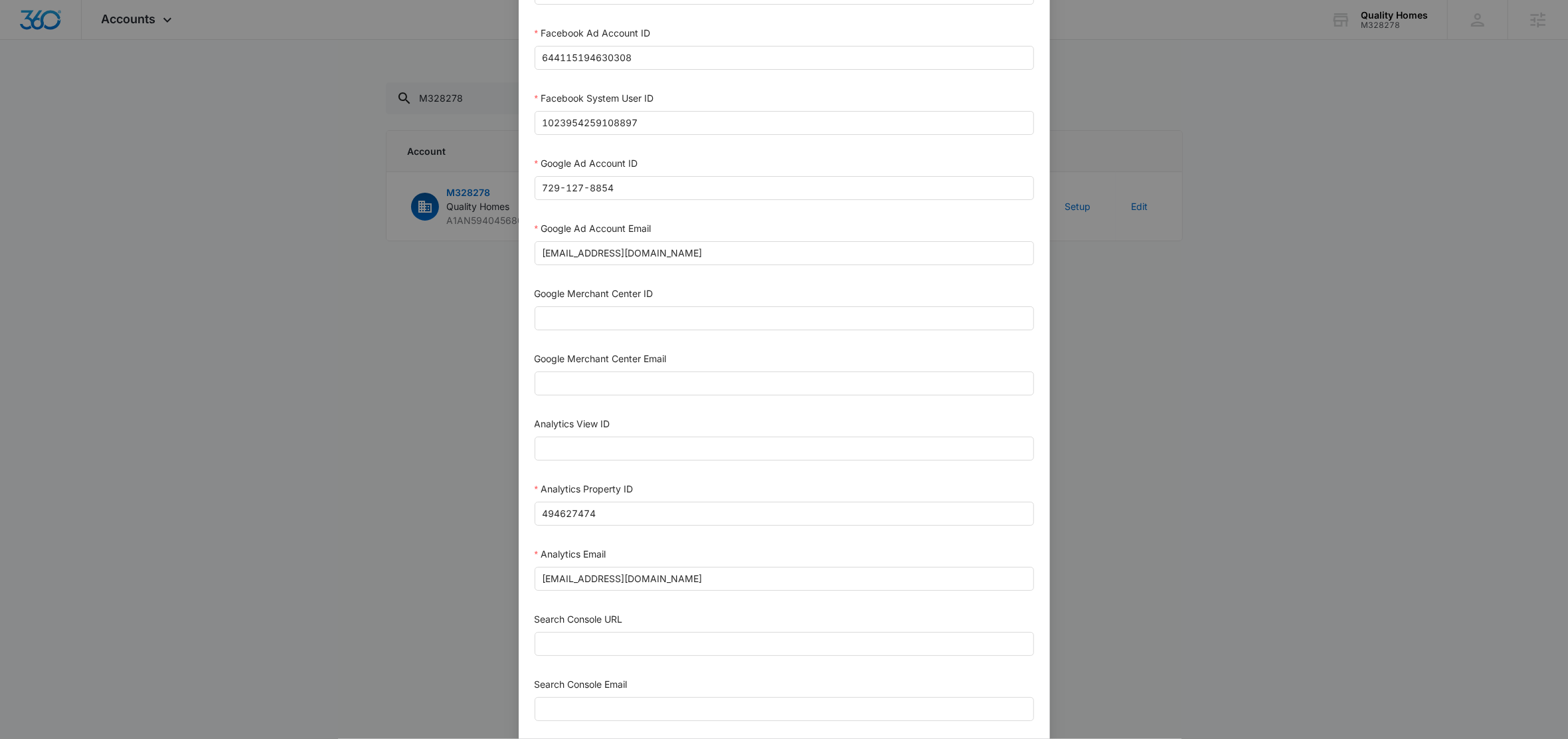
scroll to position [305, 0]
click at [761, 252] on input "m360+accounts1025@madwiremedia.com" at bounding box center [784, 247] width 500 height 24
click at [654, 412] on form "Bing Ad Account ID Bing Ad Account Email LinkedIn Ad Account ID LinkedIn Ad Acc…" at bounding box center [784, 296] width 500 height 1071
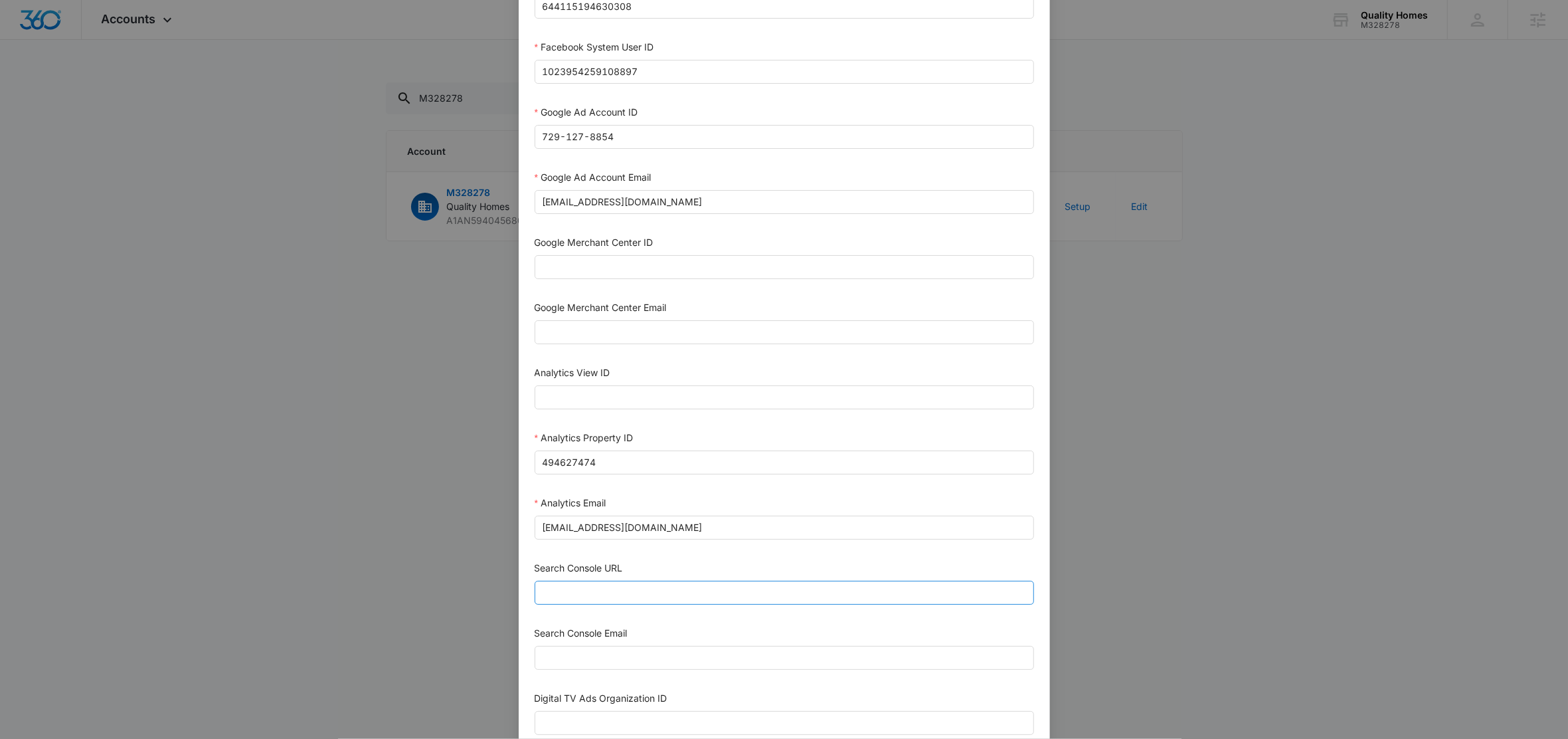
scroll to position [453, 0]
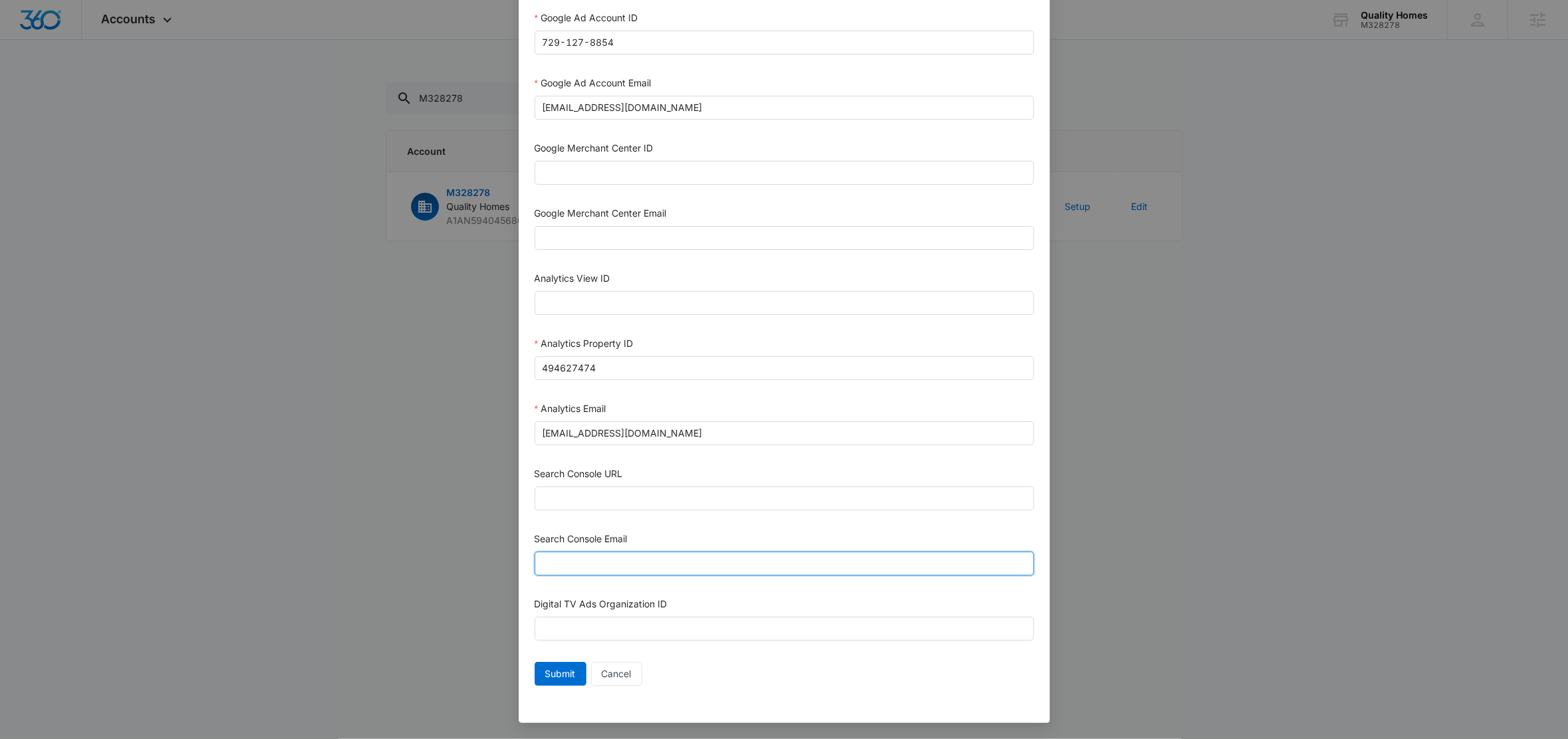
click at [598, 567] on input "Search Console Email" at bounding box center [784, 563] width 500 height 24
paste input "m360+accounts1025@madwiremedia.com"
type input "m360+accounts1025@madwiremedia.com"
click at [654, 470] on div "Search Console URL" at bounding box center [784, 476] width 500 height 20
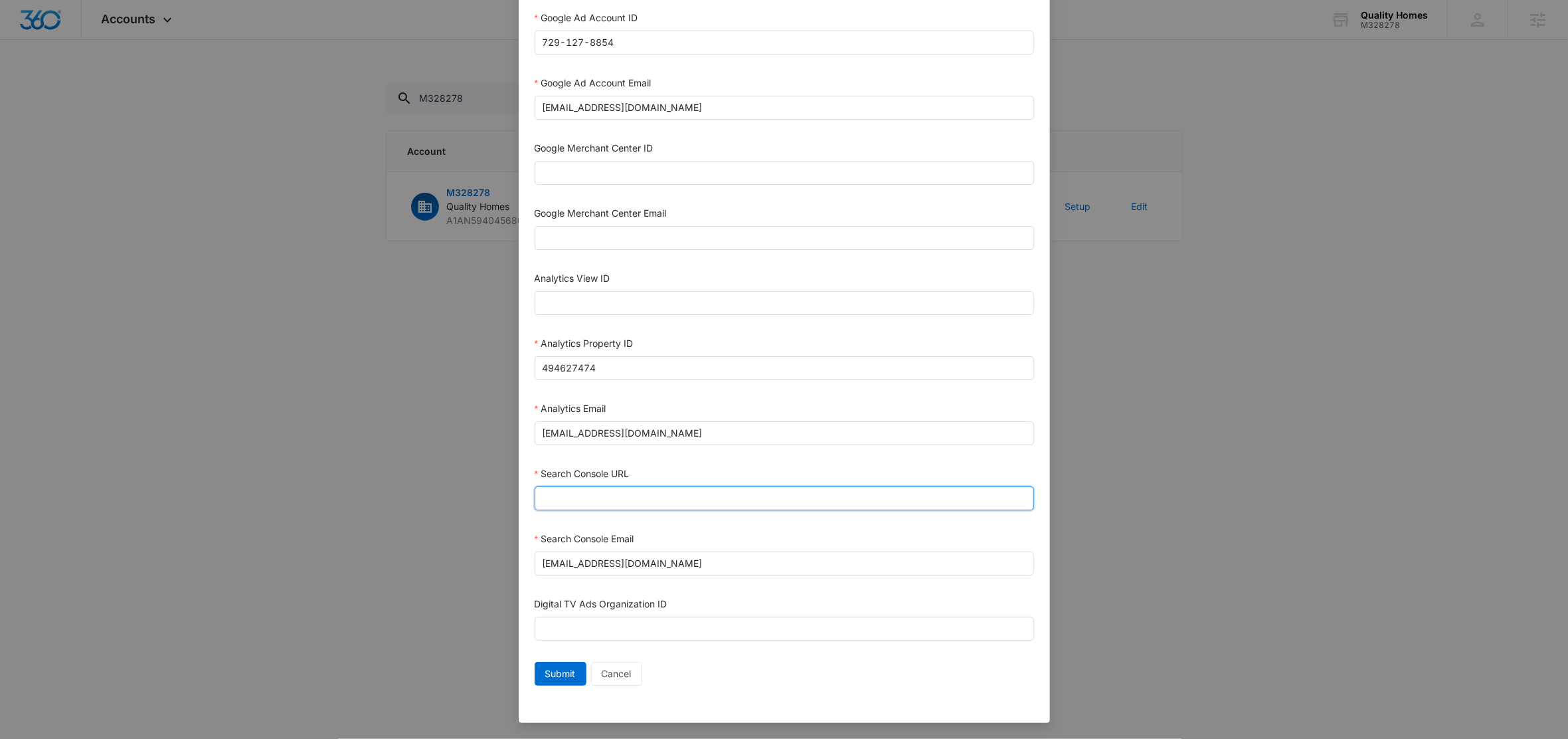
click at [606, 504] on input "Search Console URL" at bounding box center [784, 497] width 500 height 24
paste input "https://qualityhomesonline.com/"
type input "https://qualityhomesonline.com/"
click at [674, 467] on div "Search Console URL" at bounding box center [784, 476] width 500 height 20
click at [550, 674] on span "Submit" at bounding box center [560, 674] width 31 height 15
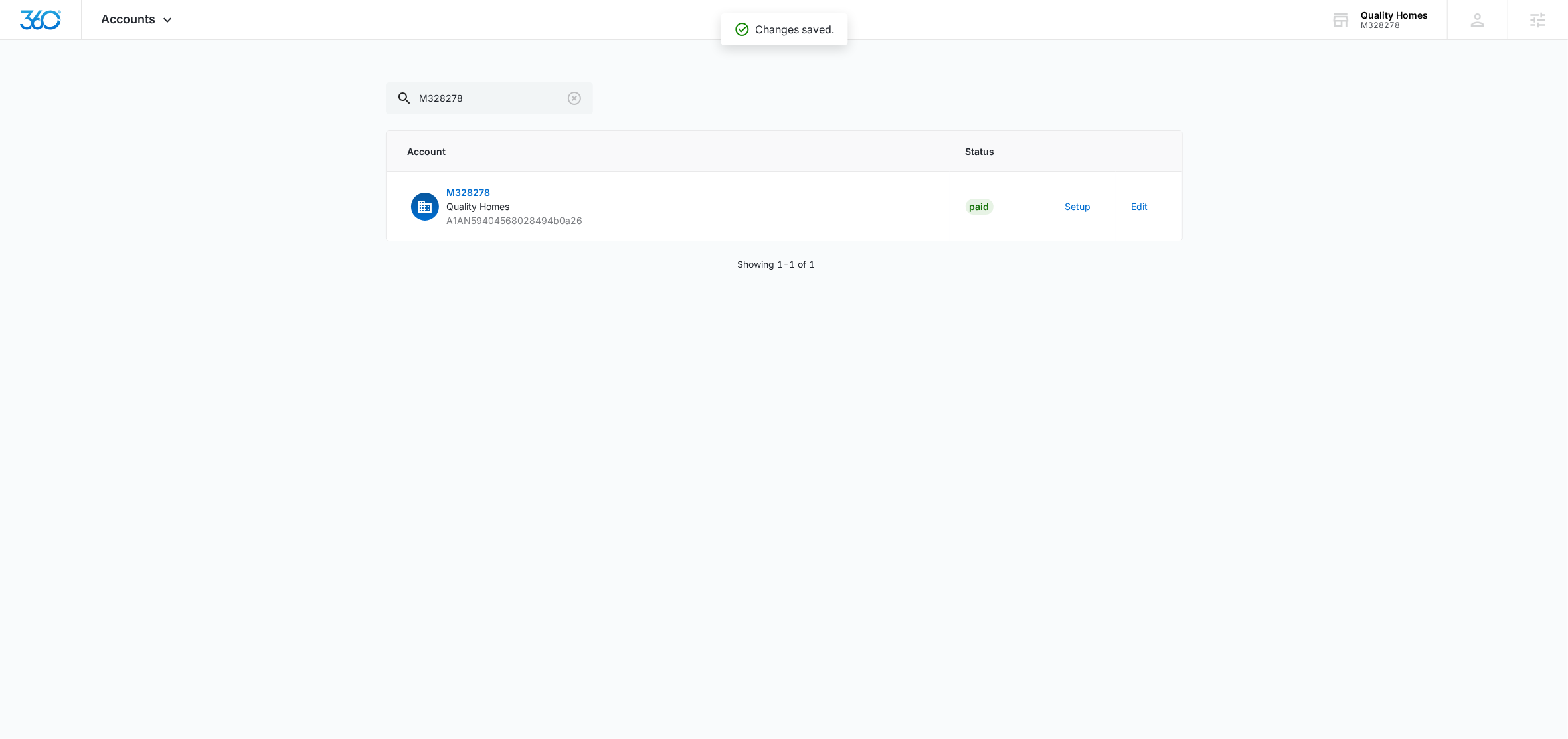
scroll to position [440, 0]
click at [1071, 208] on button "Setup" at bounding box center [1078, 206] width 26 height 14
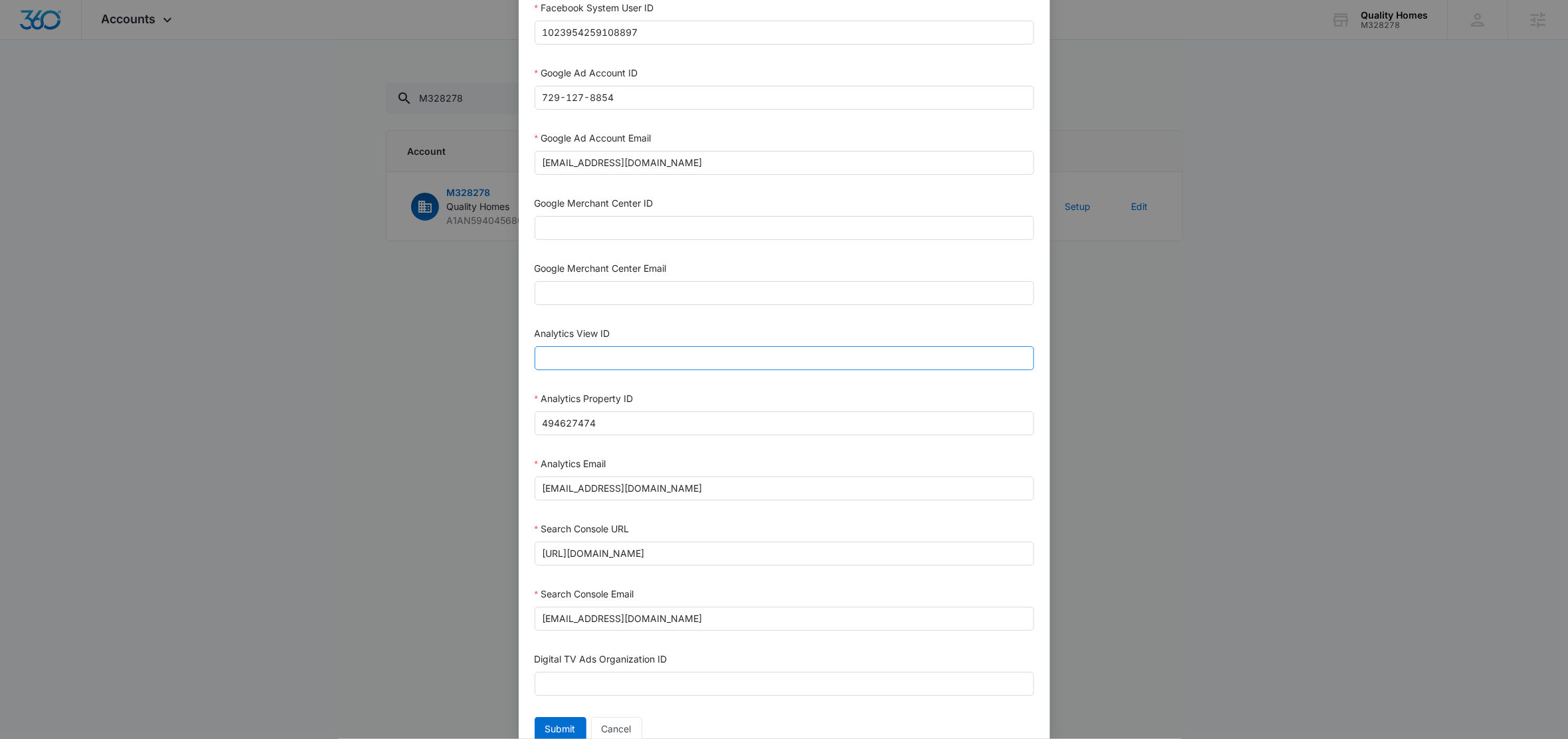
scroll to position [453, 0]
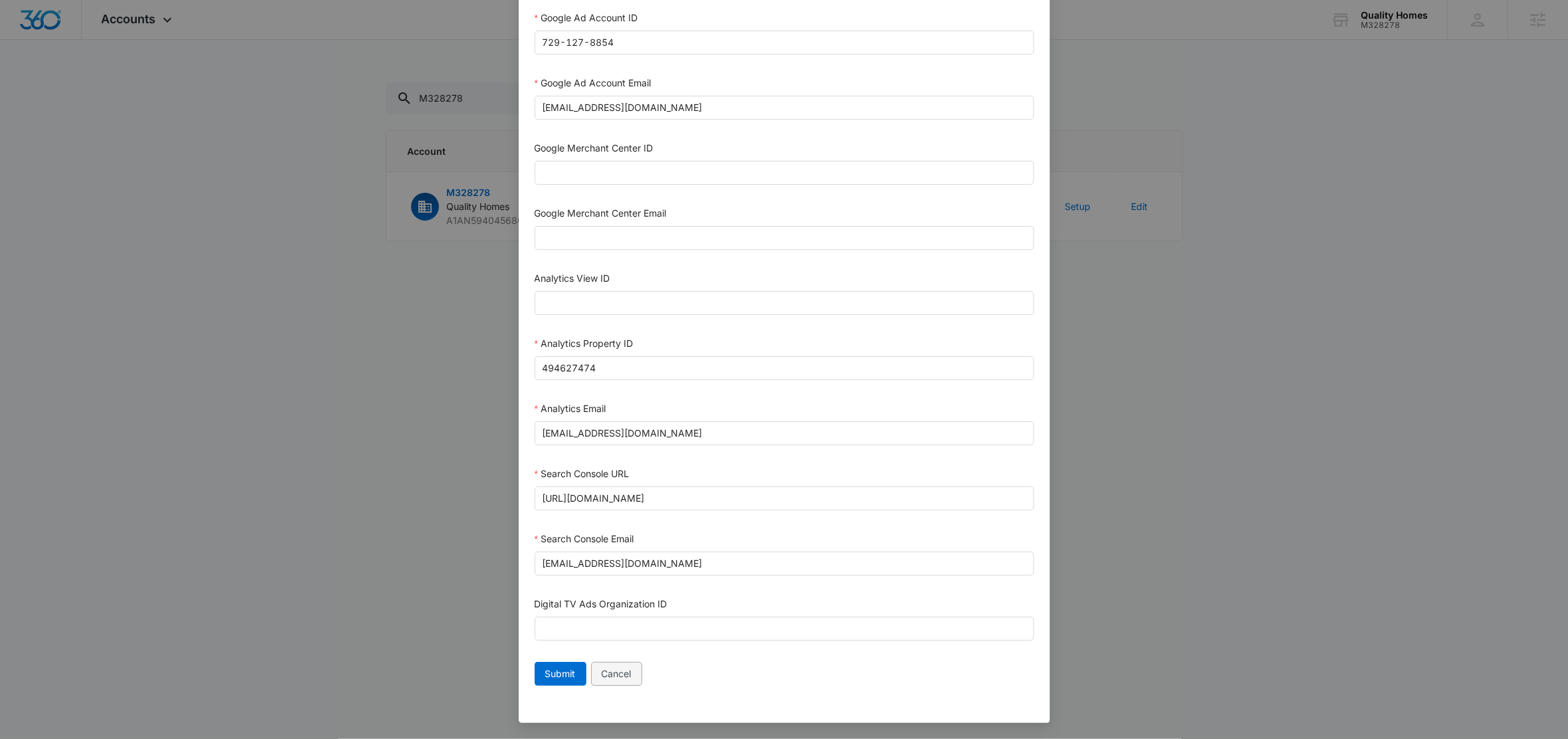
click at [614, 673] on span "Cancel" at bounding box center [617, 674] width 30 height 15
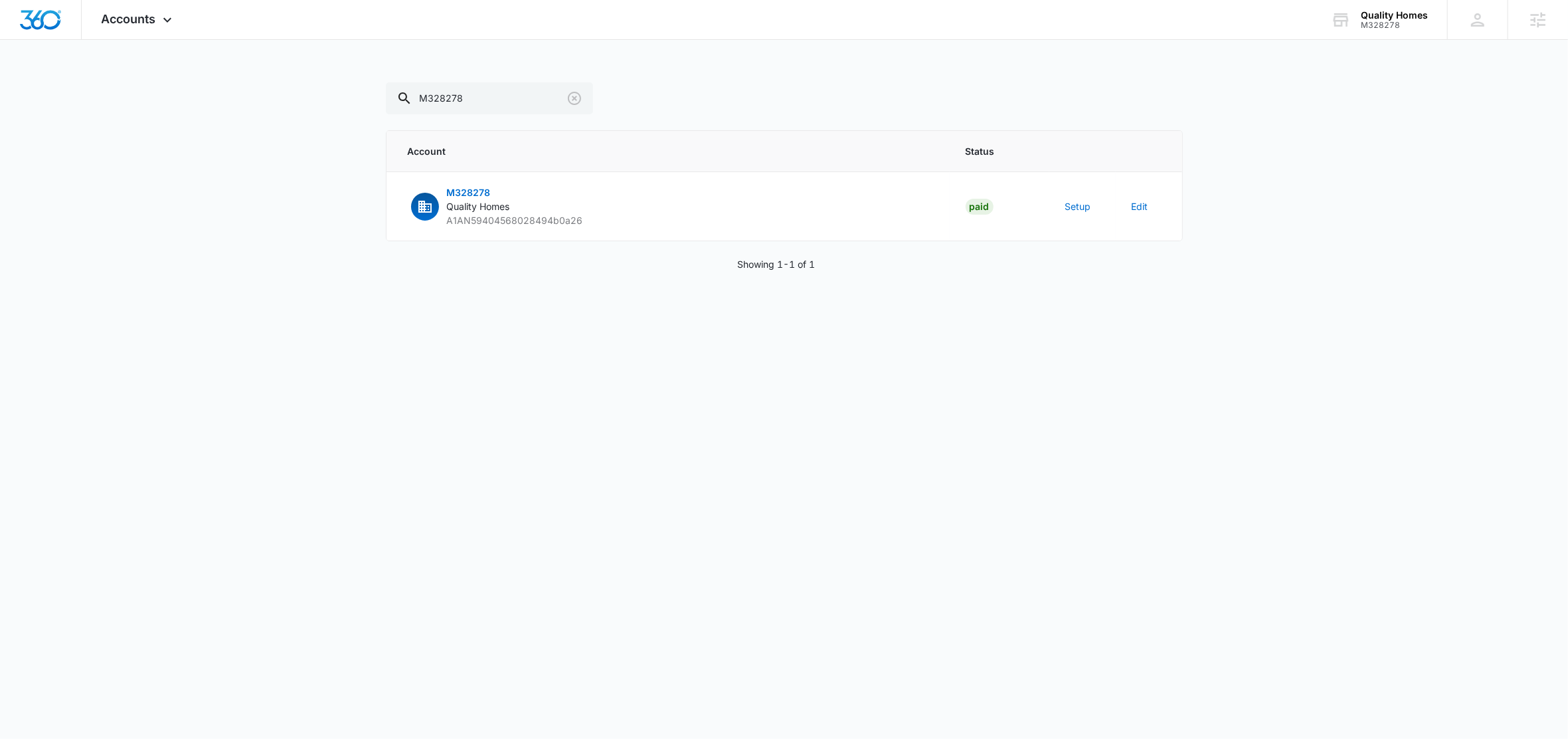
scroll to position [440, 0]
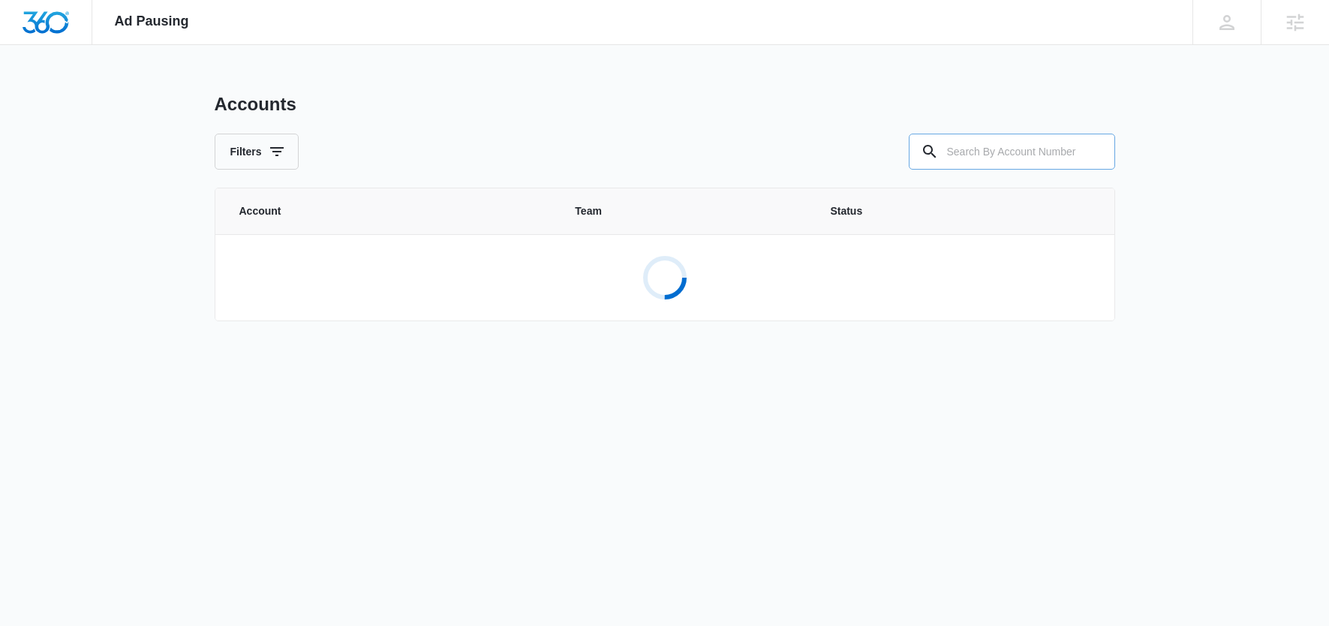
click at [1004, 162] on input "text" at bounding box center [1012, 152] width 206 height 36
paste input "M328278"
type input "M328278"
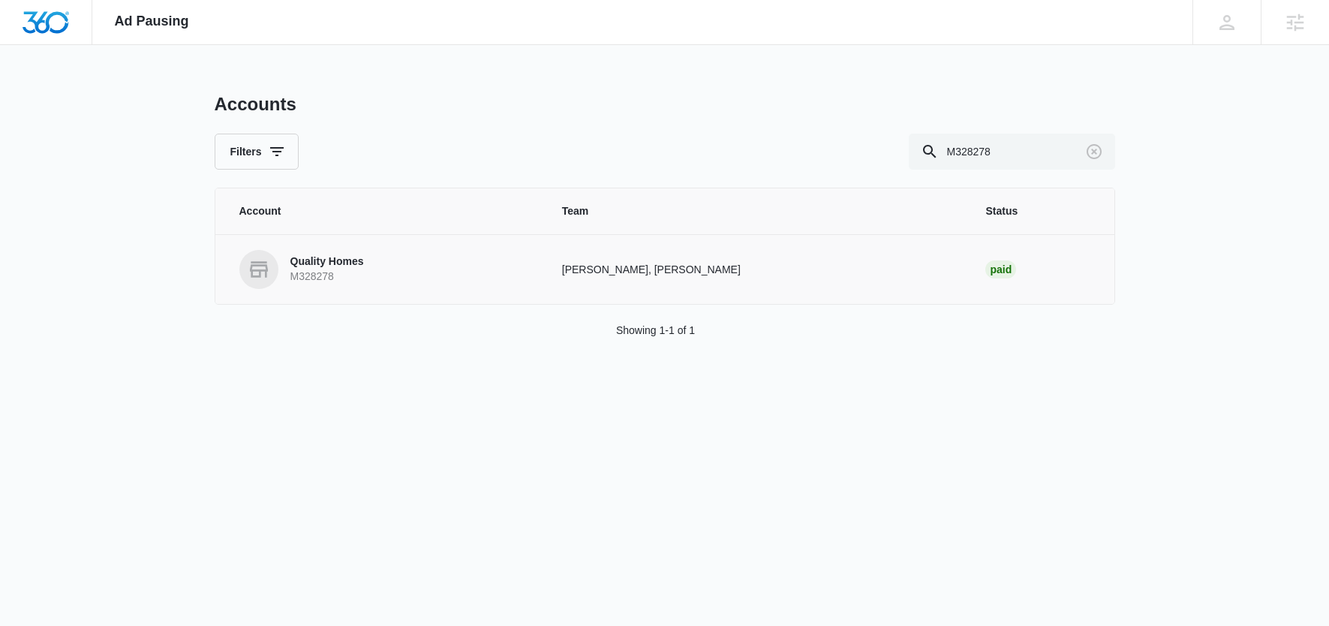
click at [338, 260] on p "Quality Homes" at bounding box center [328, 261] width 74 height 15
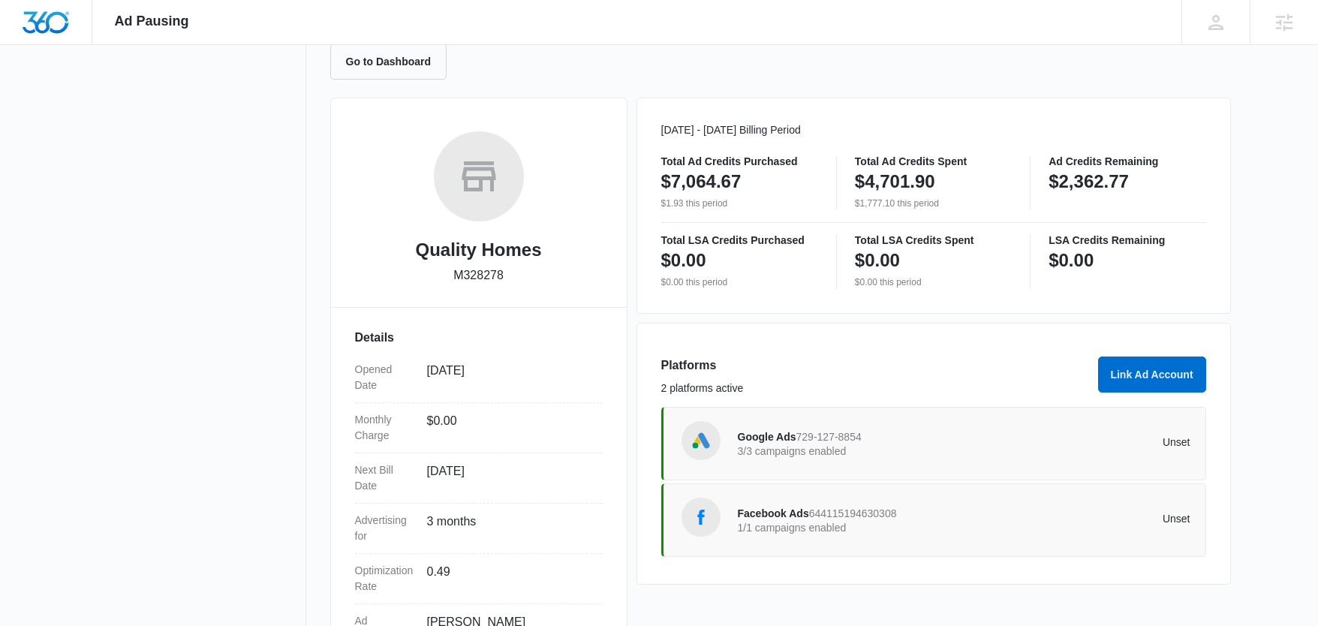
scroll to position [278, 0]
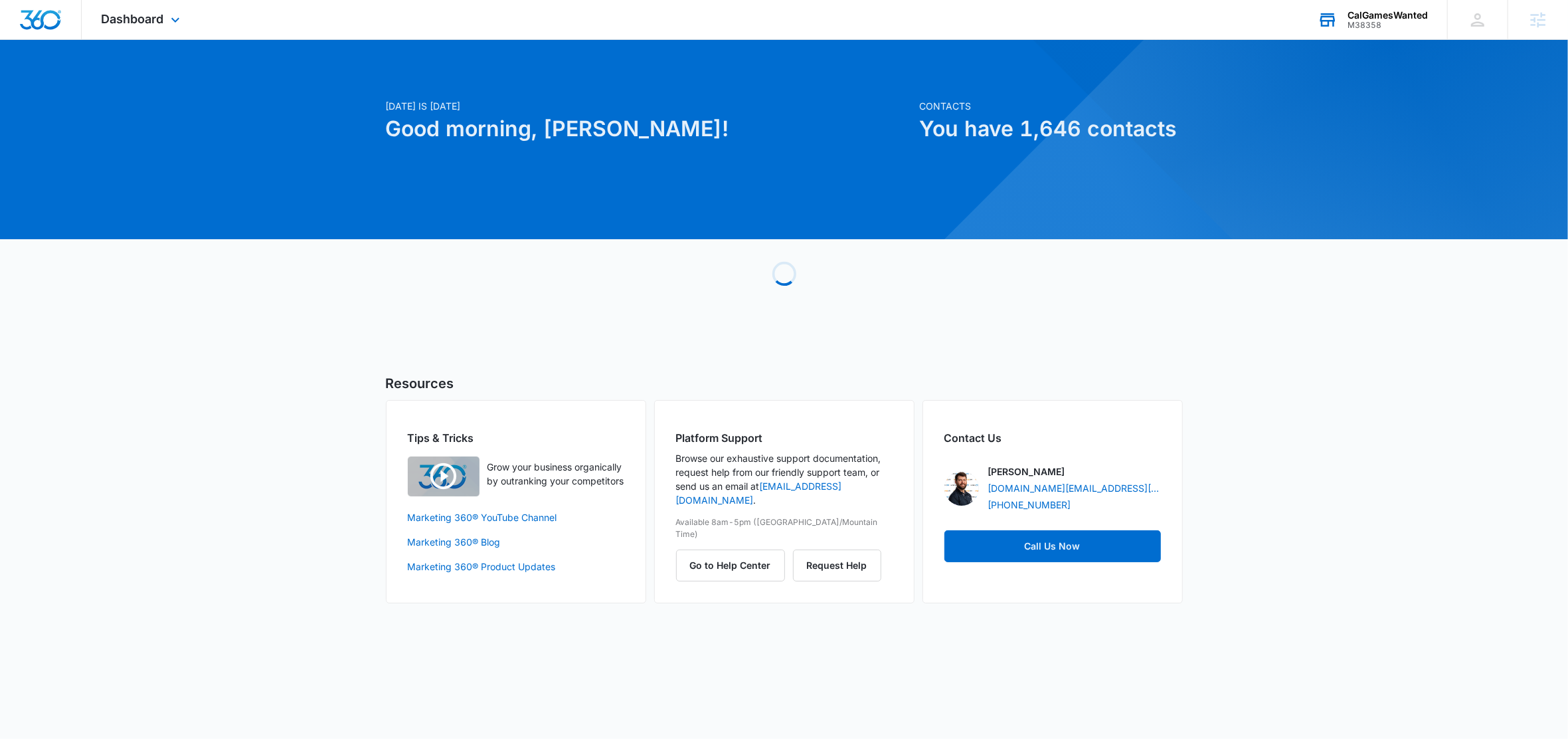
click at [1394, 12] on div "CalGamesWanted" at bounding box center [1387, 15] width 81 height 11
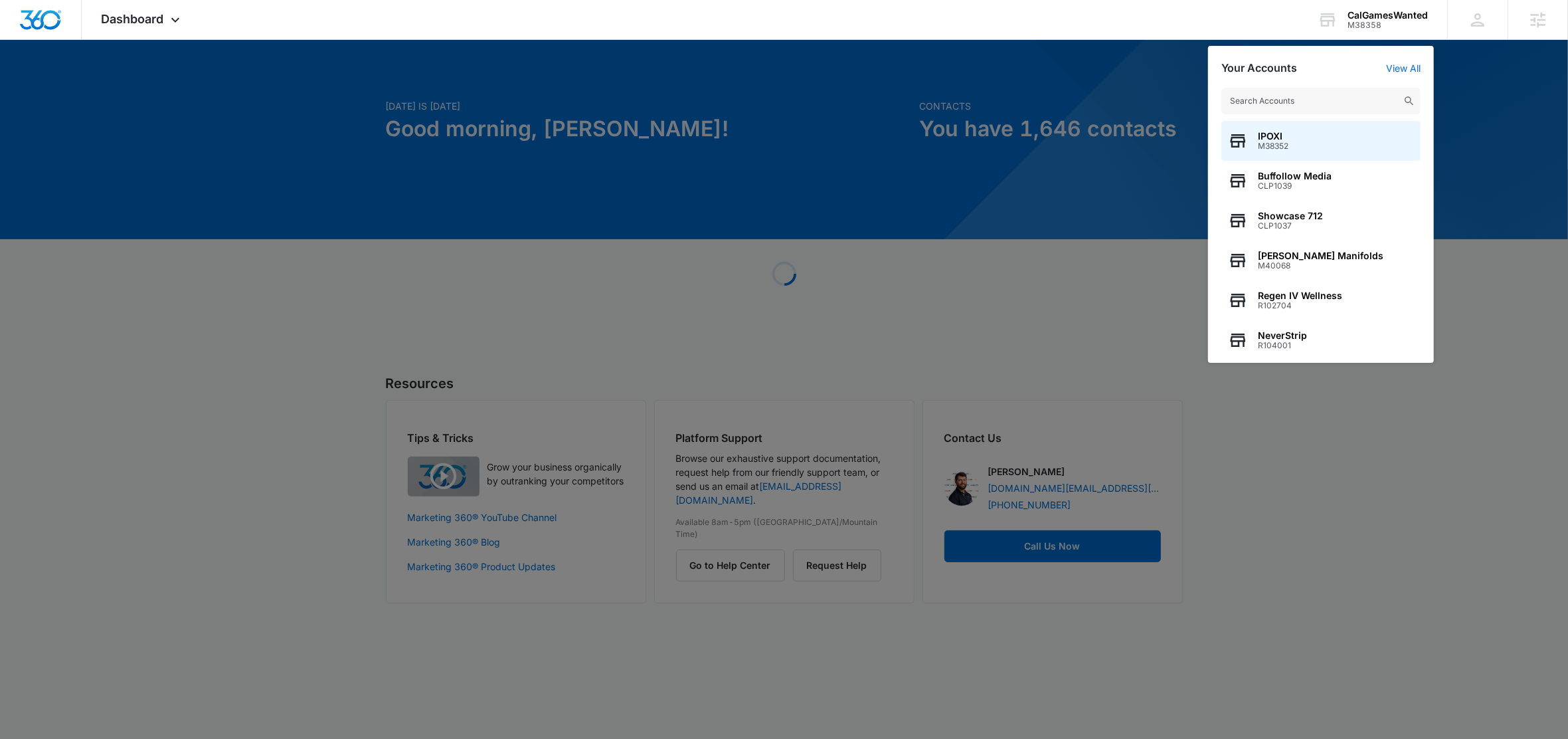
click at [295, 172] on div at bounding box center [784, 369] width 1568 height 739
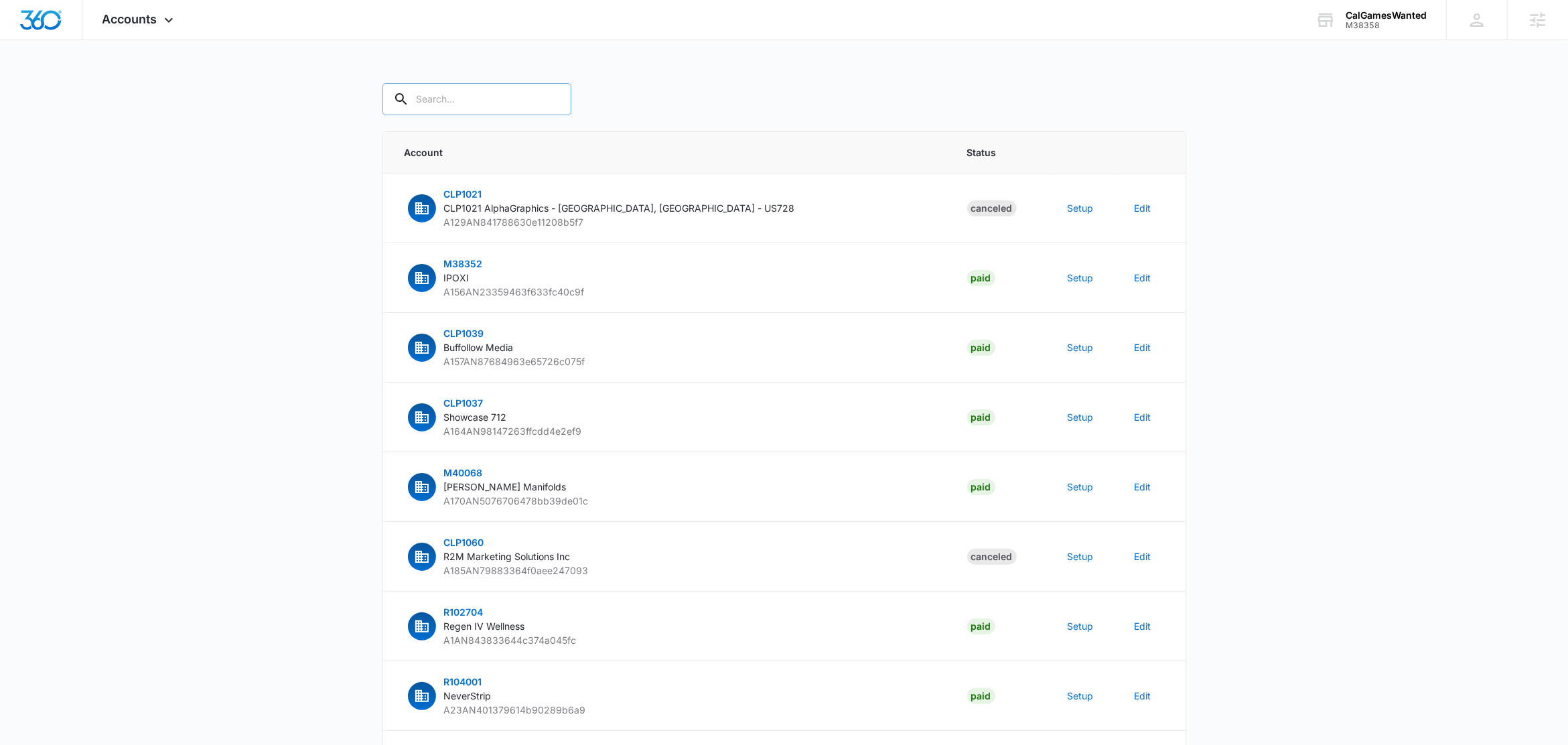
click at [488, 101] on input "text" at bounding box center [477, 99] width 189 height 32
paste input "M38358"
type input "M38358"
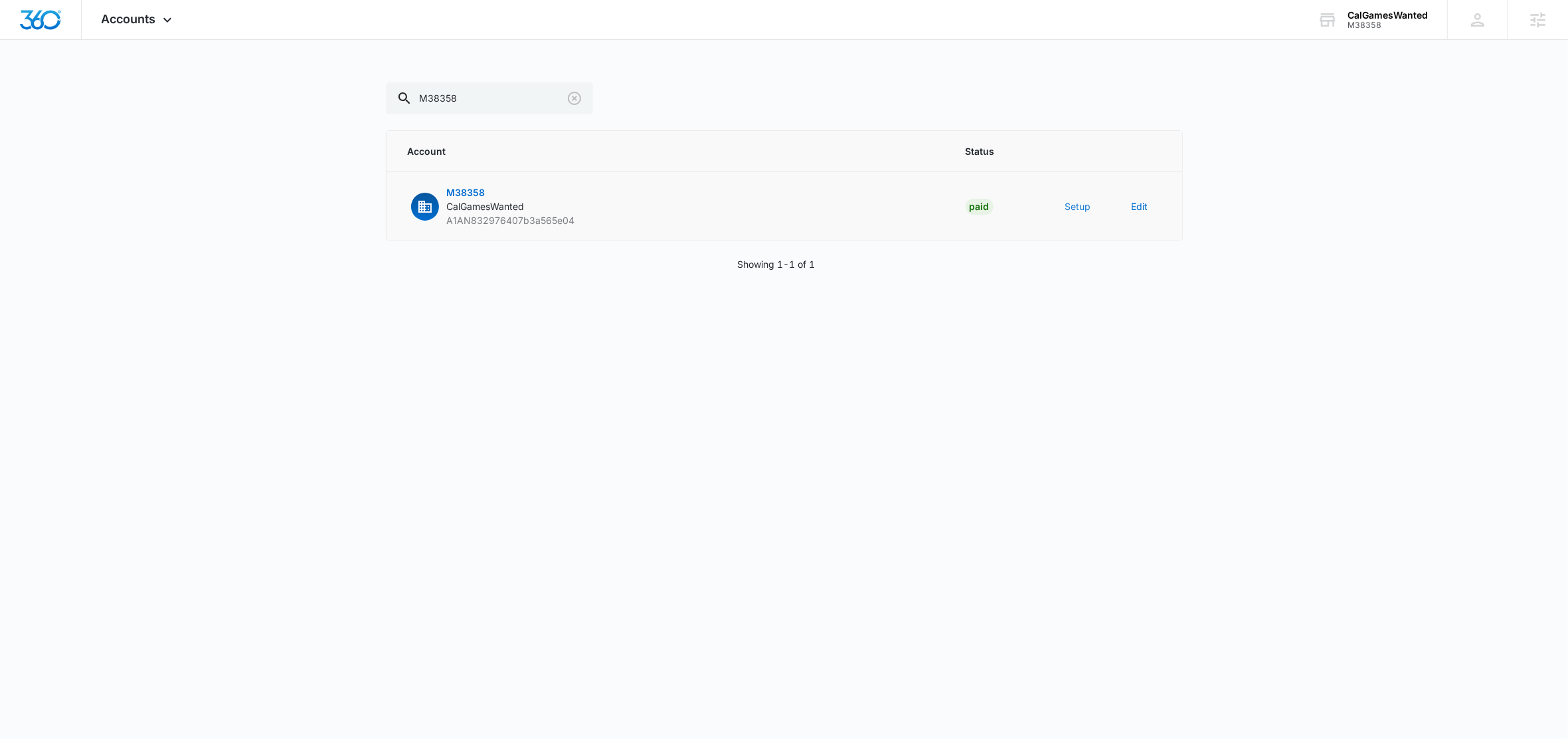
click at [1075, 212] on button "Setup" at bounding box center [1078, 206] width 26 height 14
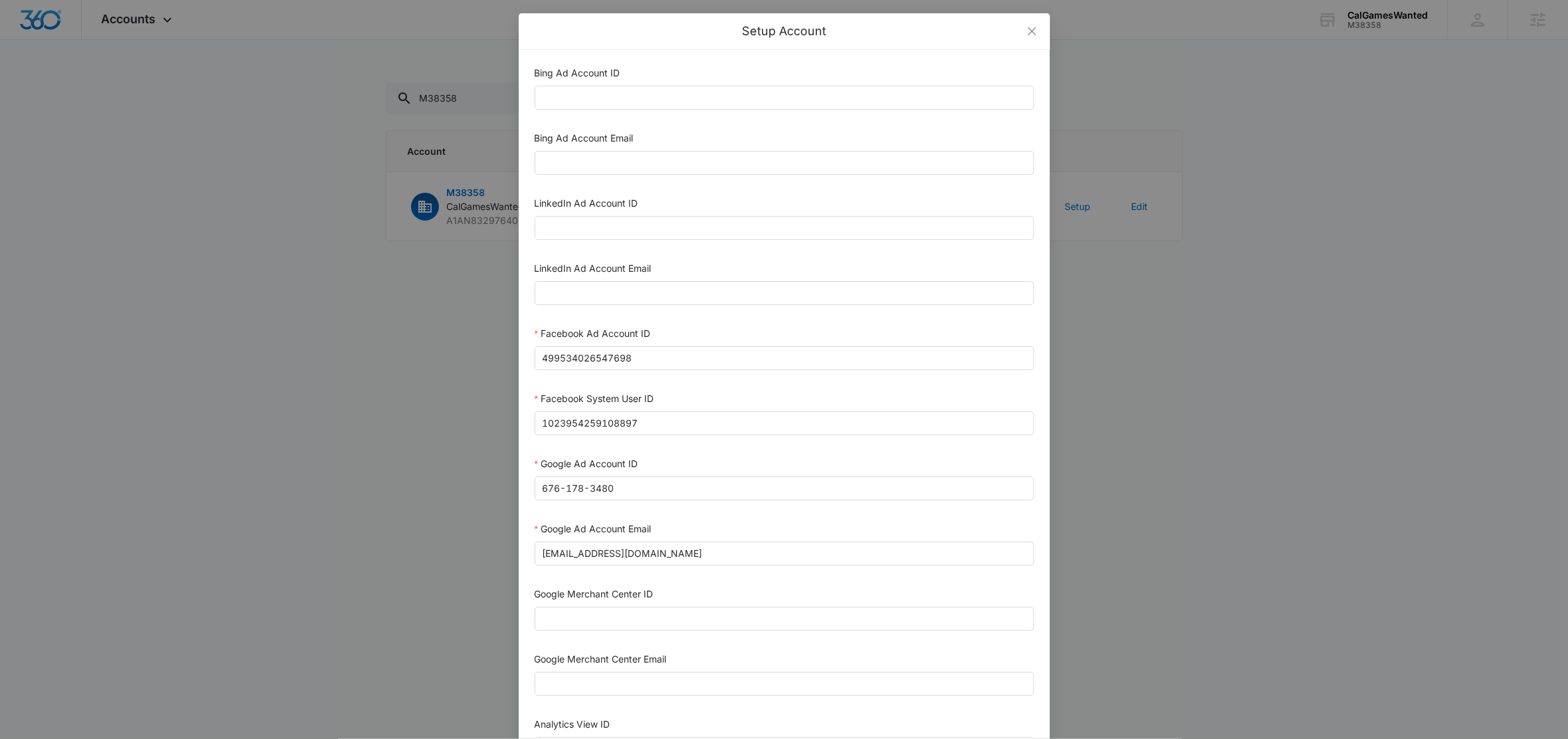
scroll to position [453, 0]
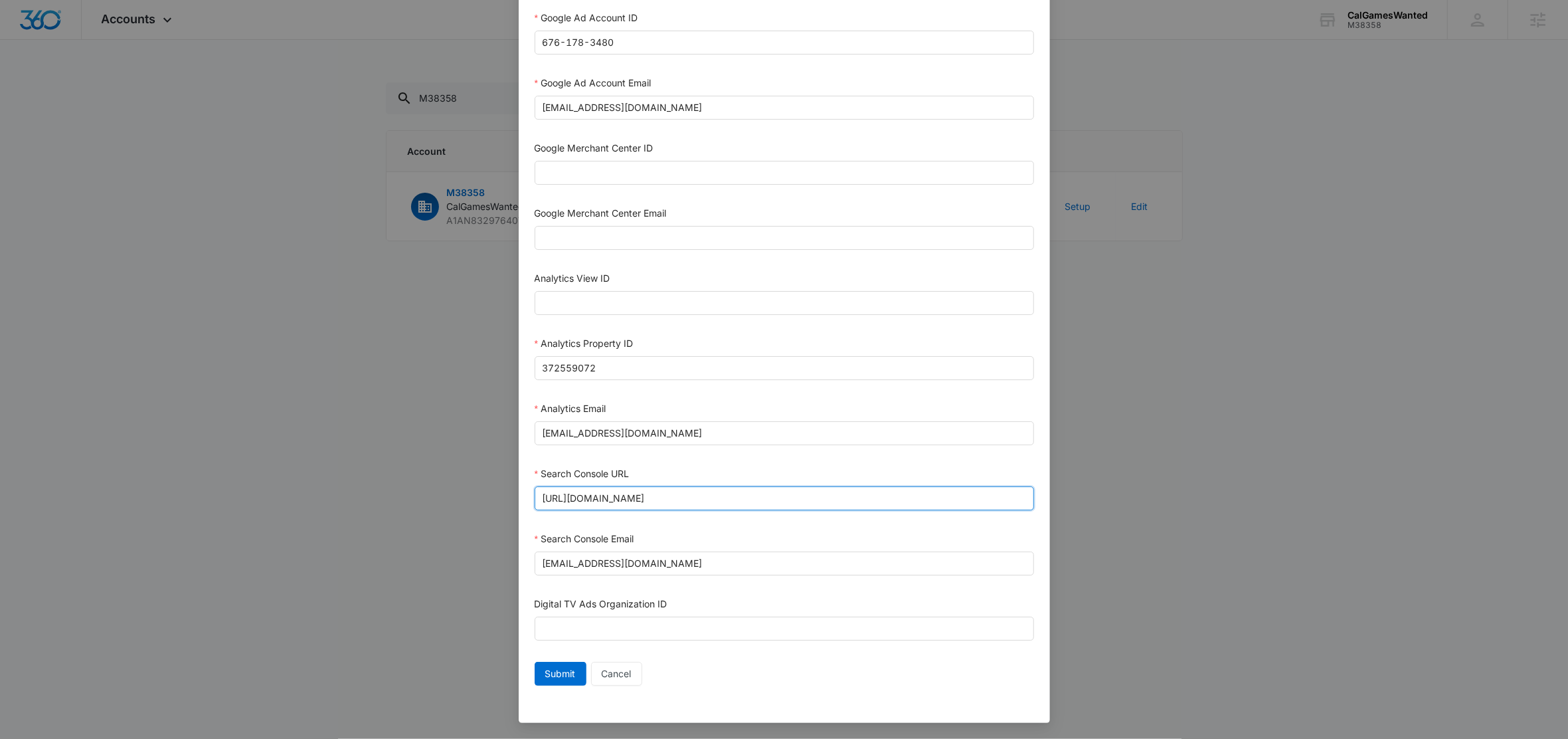
click at [718, 494] on input "[URL][DOMAIN_NAME]" at bounding box center [784, 497] width 500 height 24
click at [718, 494] on input "https://calgameswanted.com/" at bounding box center [784, 497] width 500 height 24
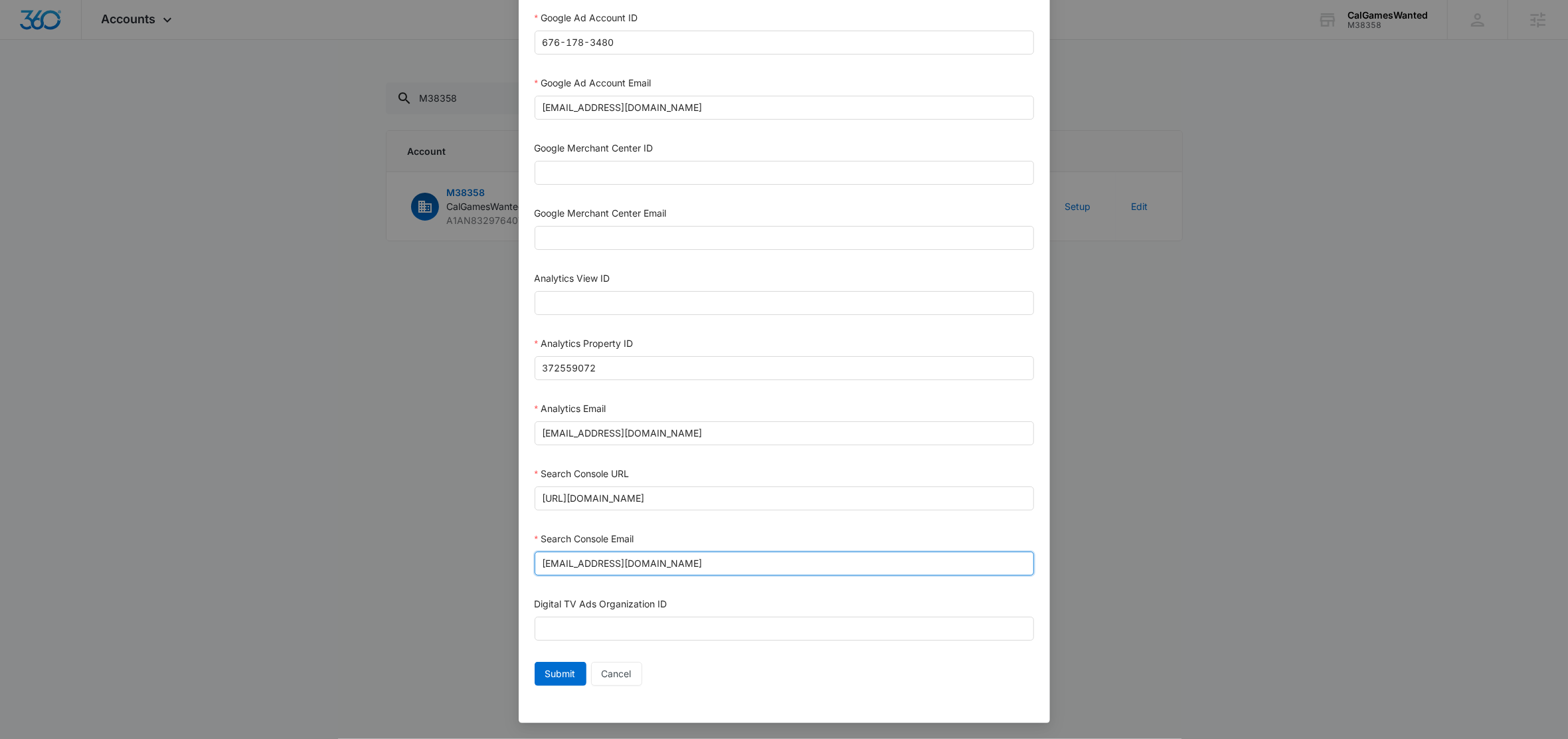
click at [770, 566] on input "m360+accounts1032@madwiremedia.com" at bounding box center [784, 563] width 500 height 24
click at [753, 528] on form "Bing Ad Account ID Bing Ad Account Email LinkedIn Ad Account ID LinkedIn Ad Acc…" at bounding box center [784, 156] width 500 height 1071
click at [728, 425] on input "m360+accounts1033@madwiremedia.com" at bounding box center [784, 433] width 500 height 24
click at [728, 426] on input "m360+accounts1033@madwiremedia.com" at bounding box center [784, 433] width 500 height 24
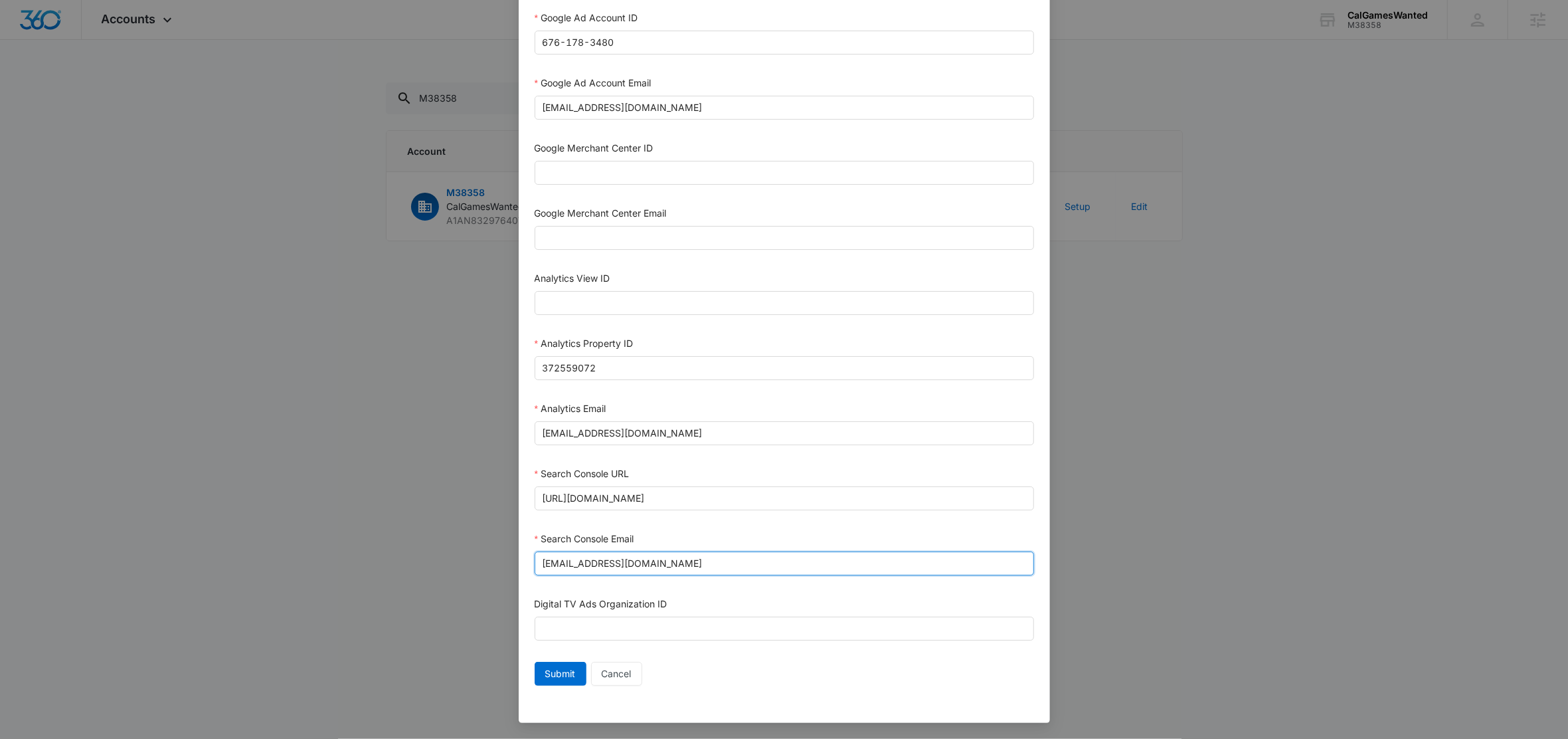
click at [757, 566] on input "m360+accounts1032@madwiremedia.com" at bounding box center [784, 563] width 500 height 24
paste input "3"
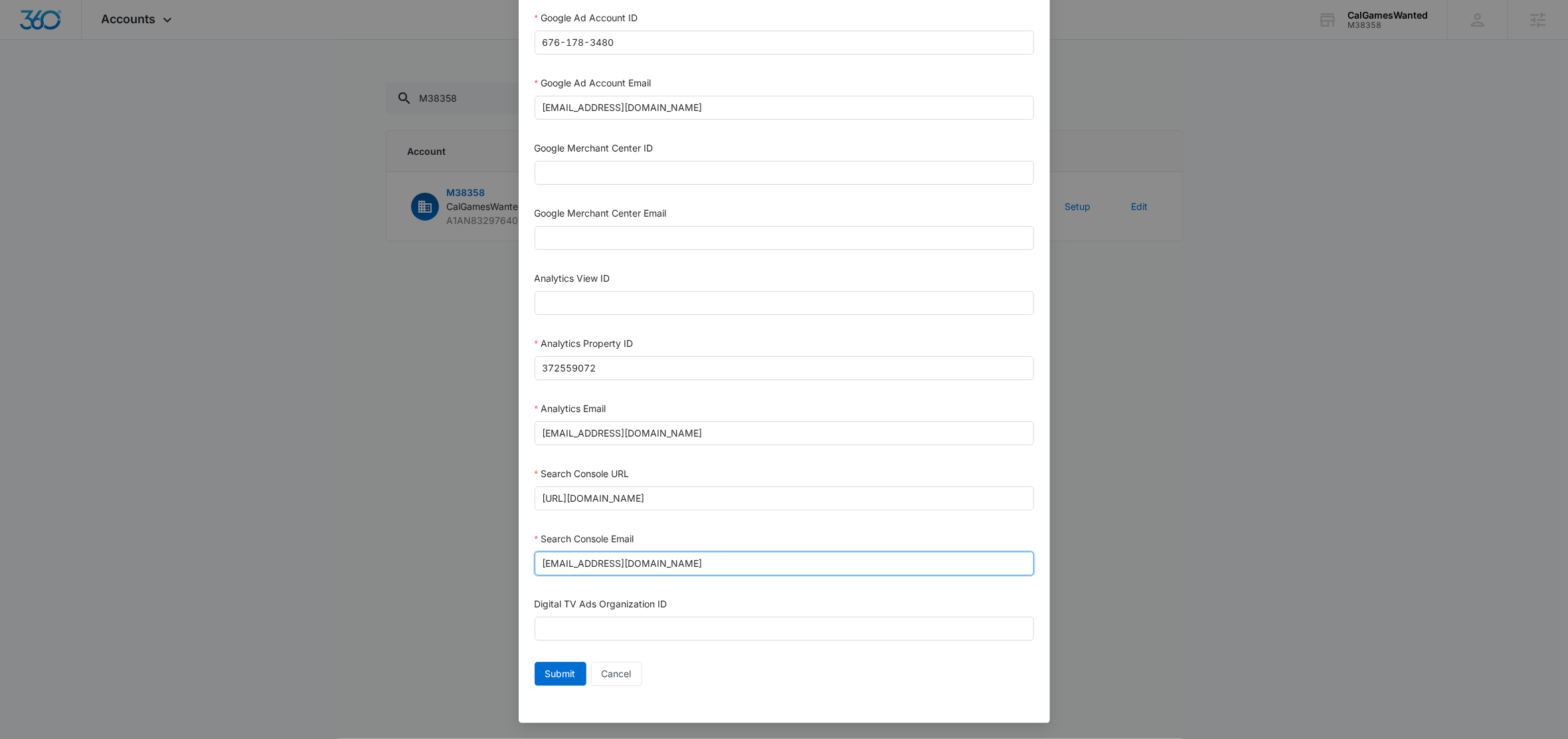
type input "m360+accounts1033@madwiremedia.com"
click at [704, 535] on div "Search Console Email" at bounding box center [784, 542] width 500 height 20
click at [545, 675] on span "Submit" at bounding box center [560, 674] width 31 height 15
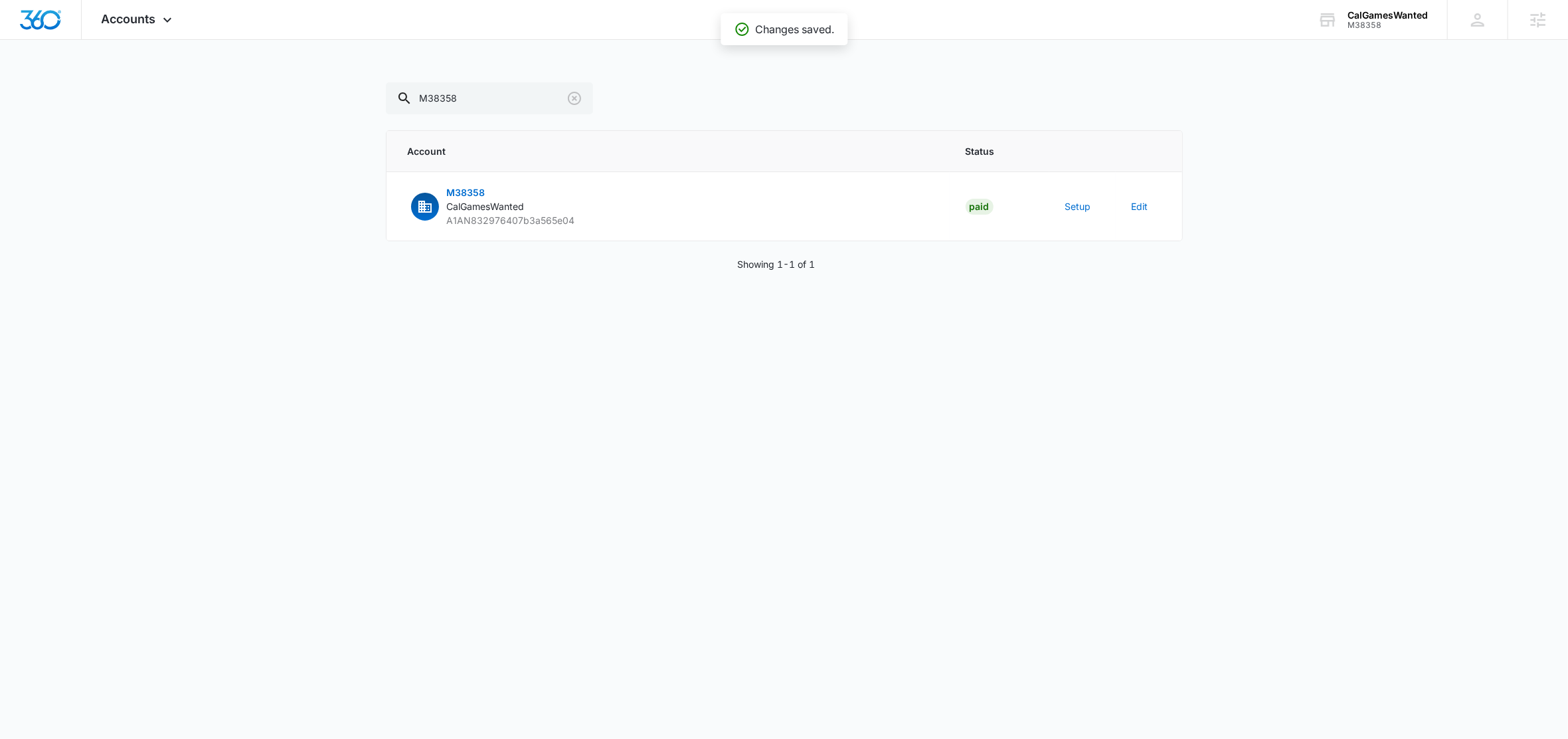
scroll to position [440, 0]
